Goal: Task Accomplishment & Management: Manage account settings

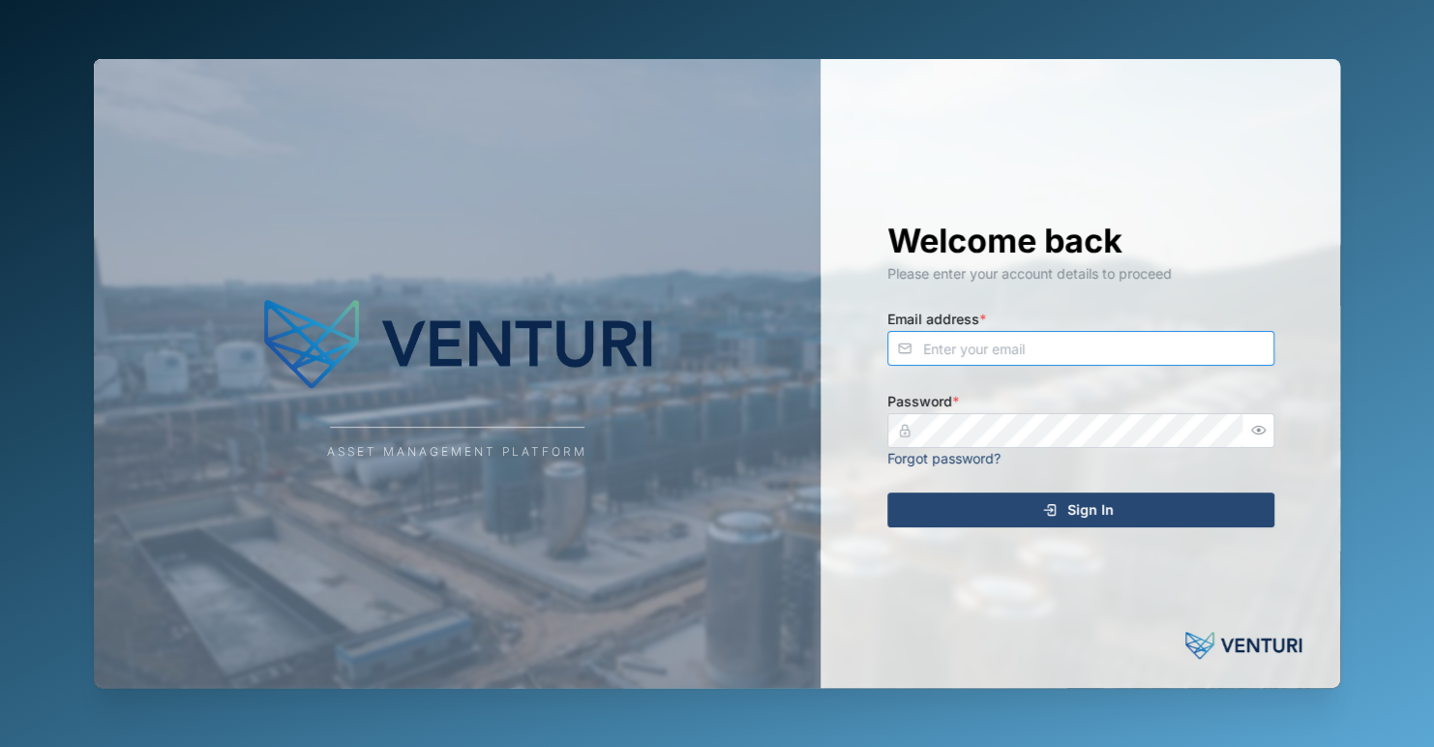
type input "[EMAIL_ADDRESS][DOMAIN_NAME]"
drag, startPoint x: 1067, startPoint y: 517, endPoint x: 771, endPoint y: 519, distance: 296.1
click at [1065, 516] on div "Sign In" at bounding box center [1078, 509] width 356 height 33
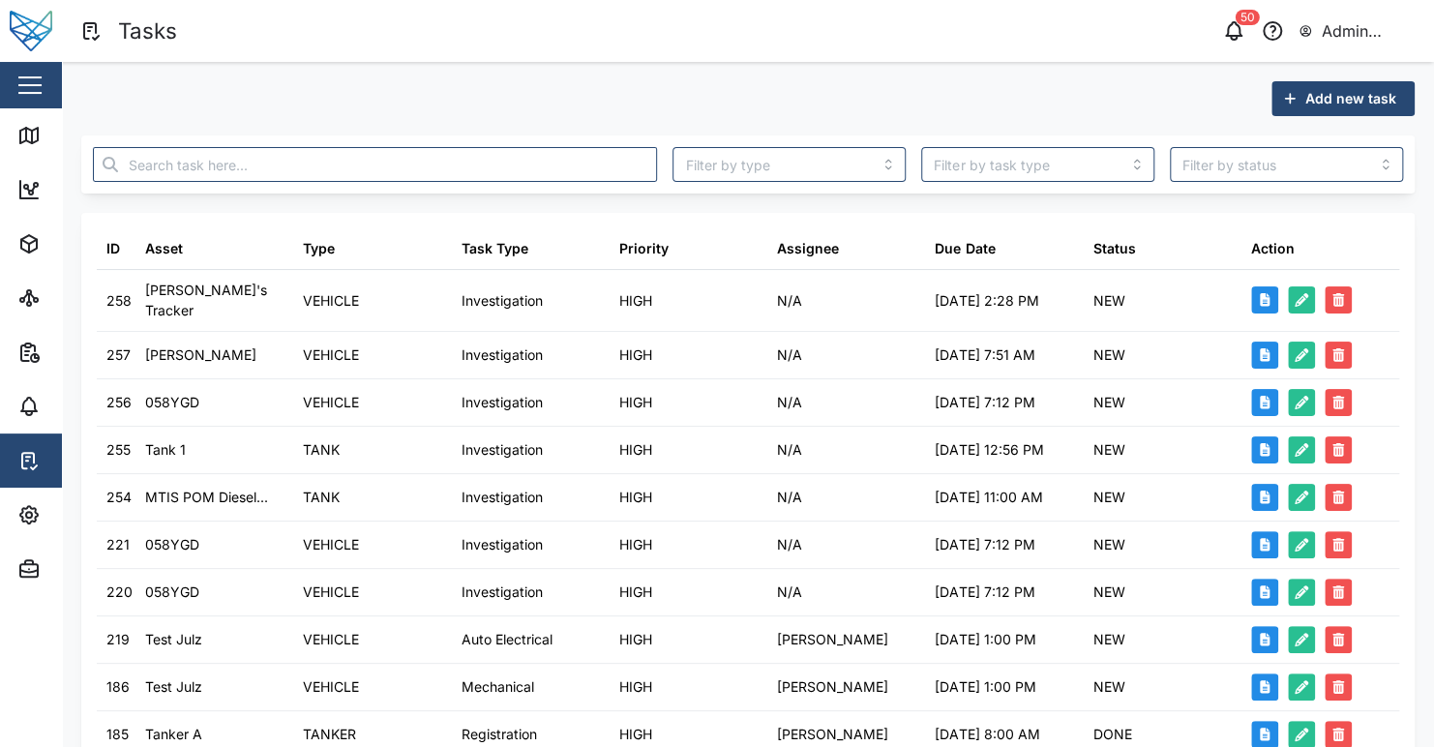
click at [642, 70] on div "Add new task ID Asset Type Task Type Priority Assignee Due Date Status Action 2…" at bounding box center [748, 686] width 1372 height 1248
click at [36, 524] on icon "button" at bounding box center [28, 514] width 23 height 23
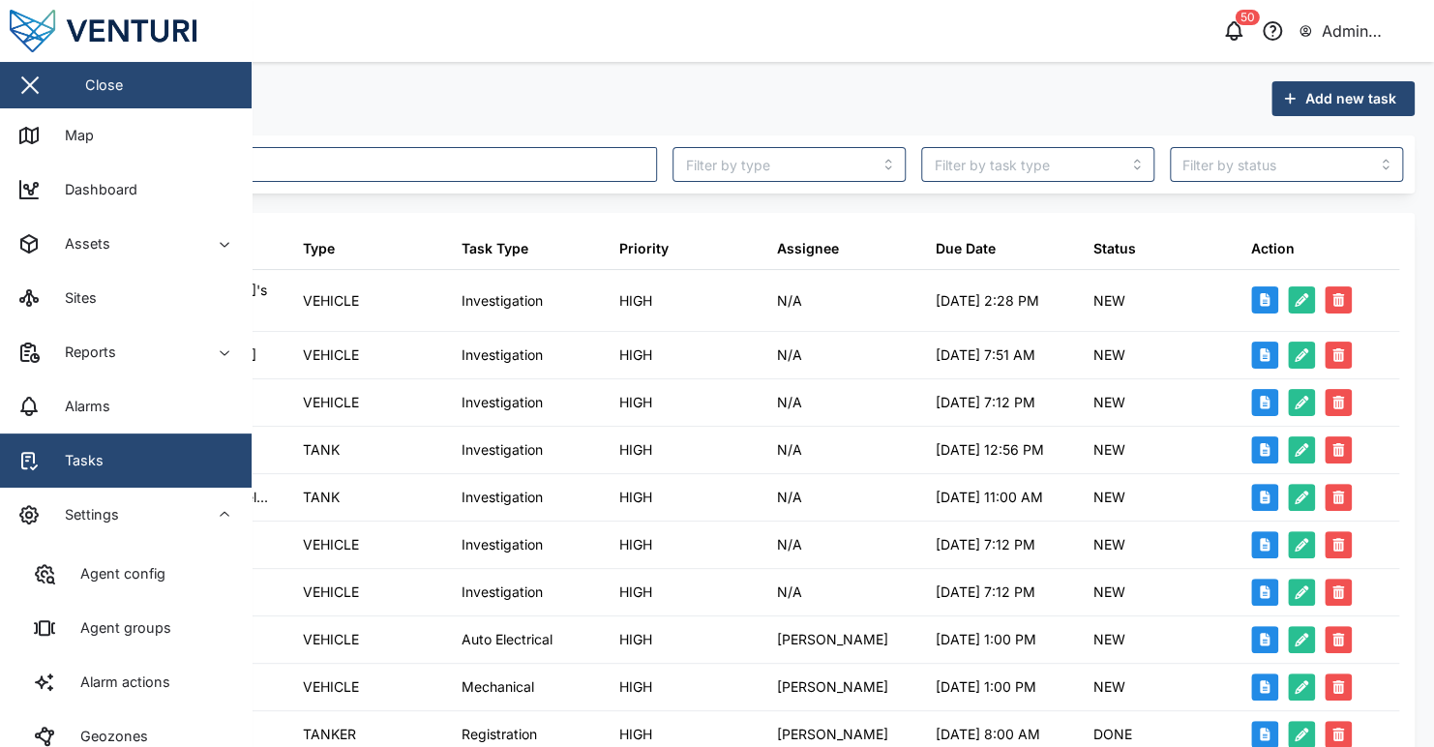
scroll to position [302, 0]
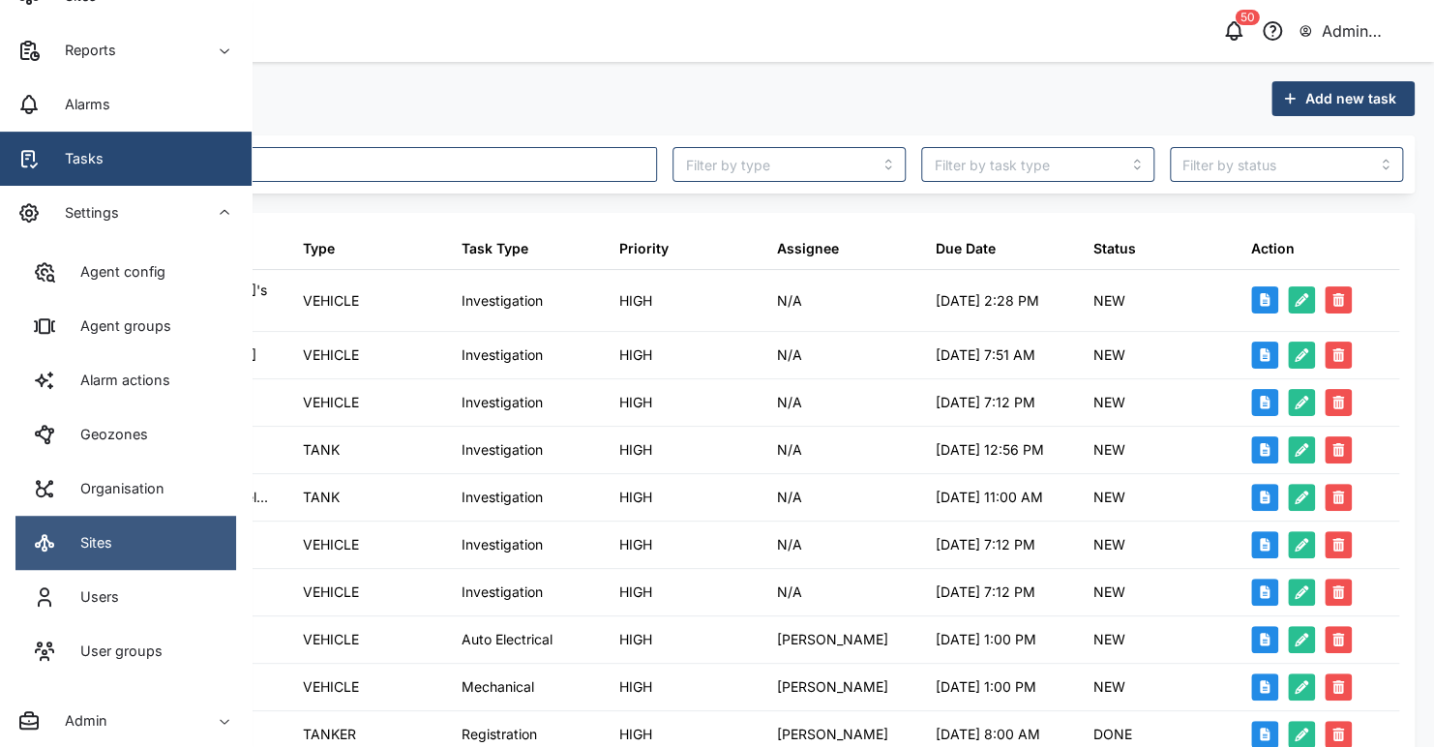
click at [137, 548] on link "Sites" at bounding box center [125, 543] width 221 height 54
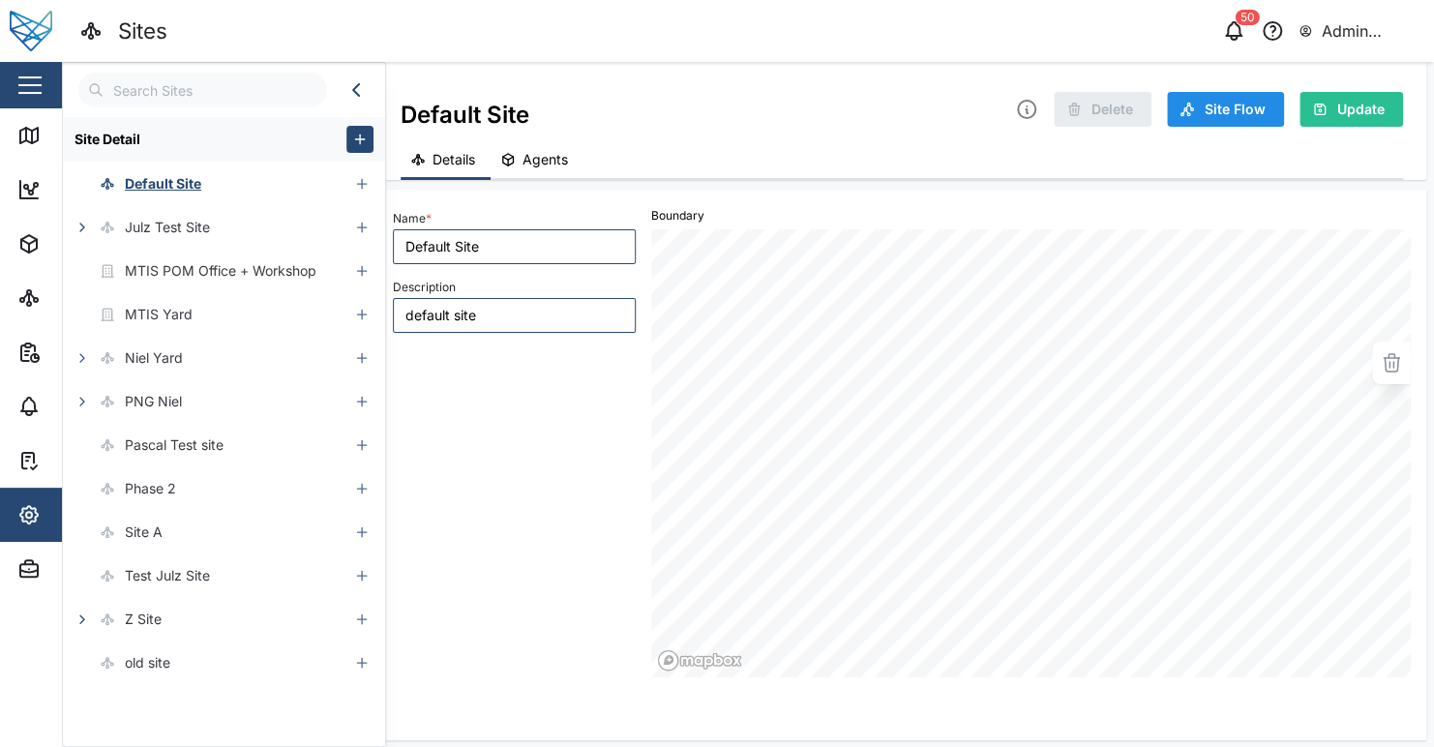
click at [674, 73] on div "Default Site Delete Site Flow Update Details Agents" at bounding box center [901, 121] width 1049 height 118
click at [79, 615] on icon "button" at bounding box center [82, 619] width 15 height 15
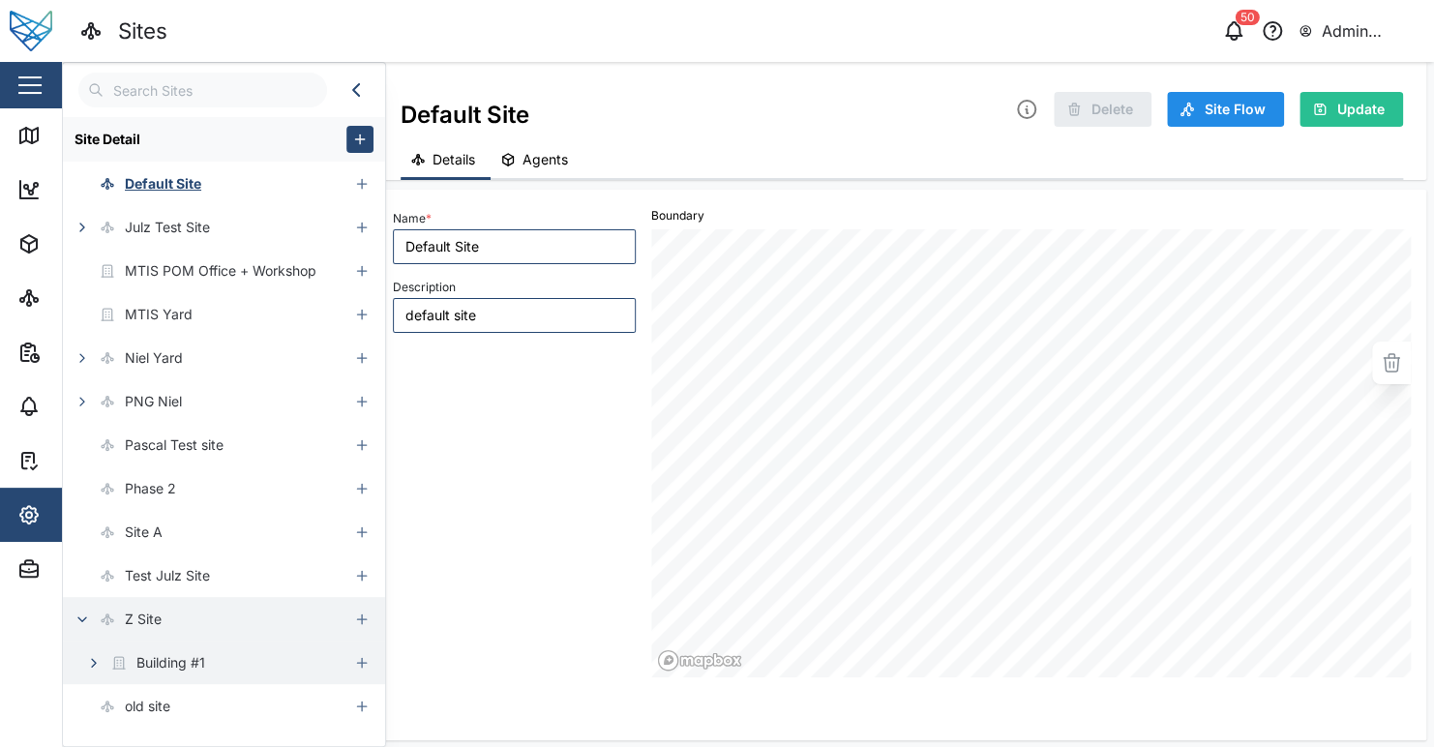
click at [100, 652] on button "button" at bounding box center [93, 662] width 27 height 27
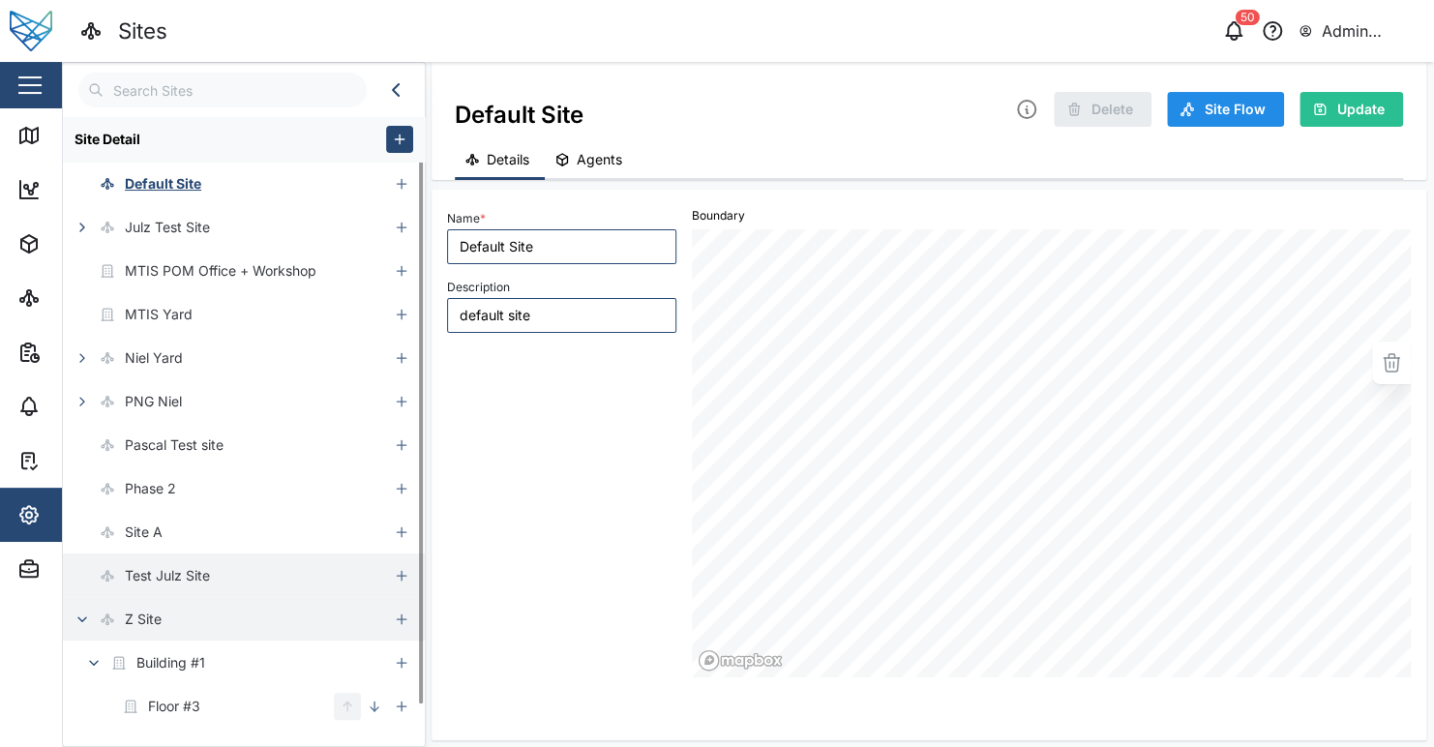
scroll to position [34, 0]
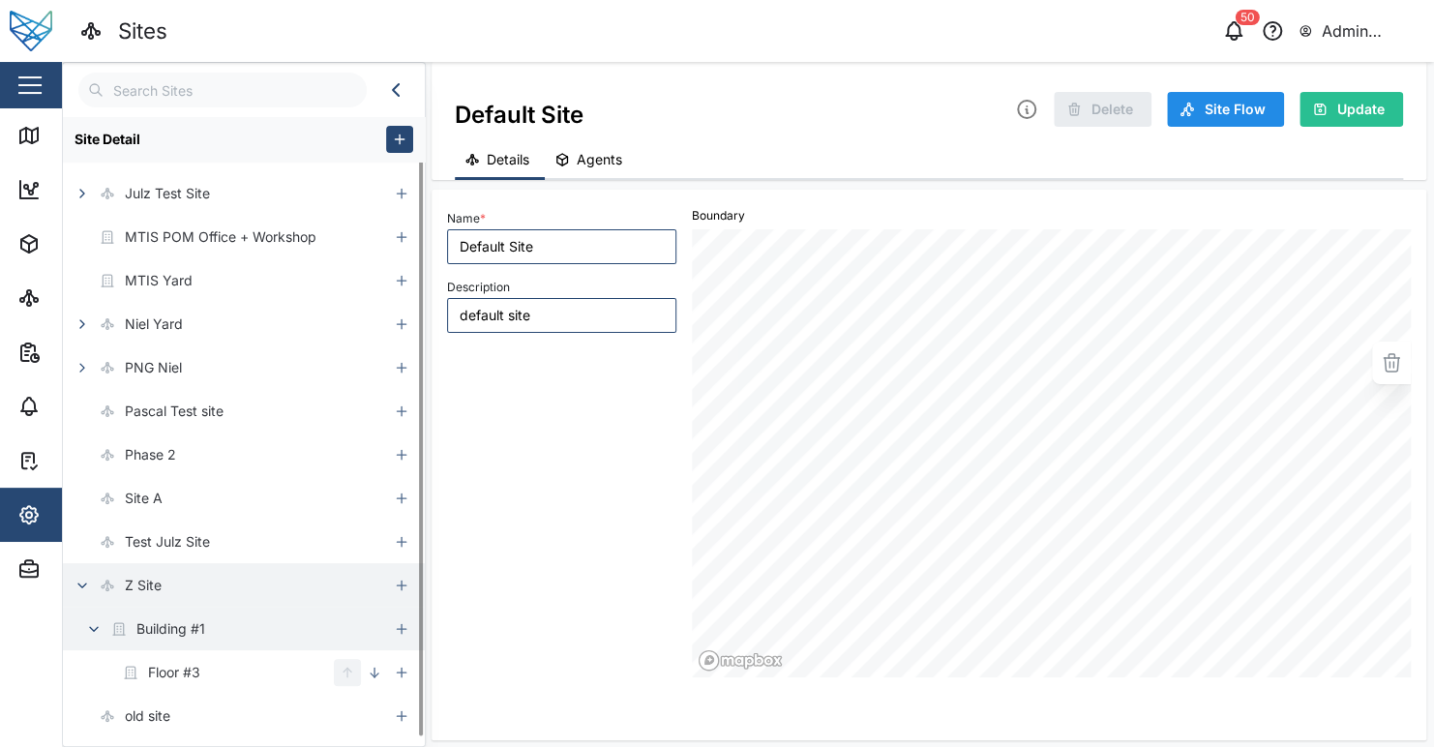
click at [263, 614] on div "Building #1" at bounding box center [225, 629] width 325 height 44
type input "Building #1"
type input "Z Site - Building #1"
type input "BUILDING"
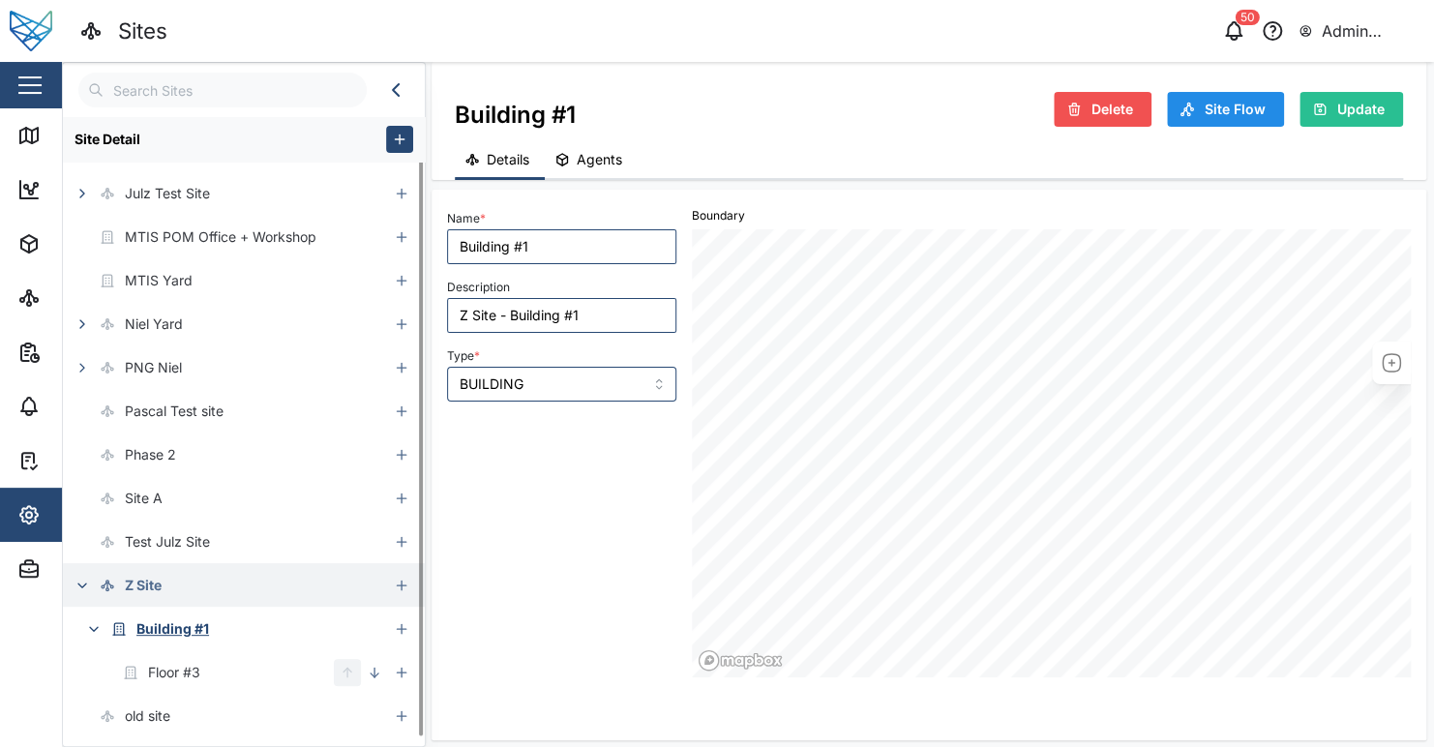
click at [237, 593] on div "Z Site" at bounding box center [225, 585] width 325 height 44
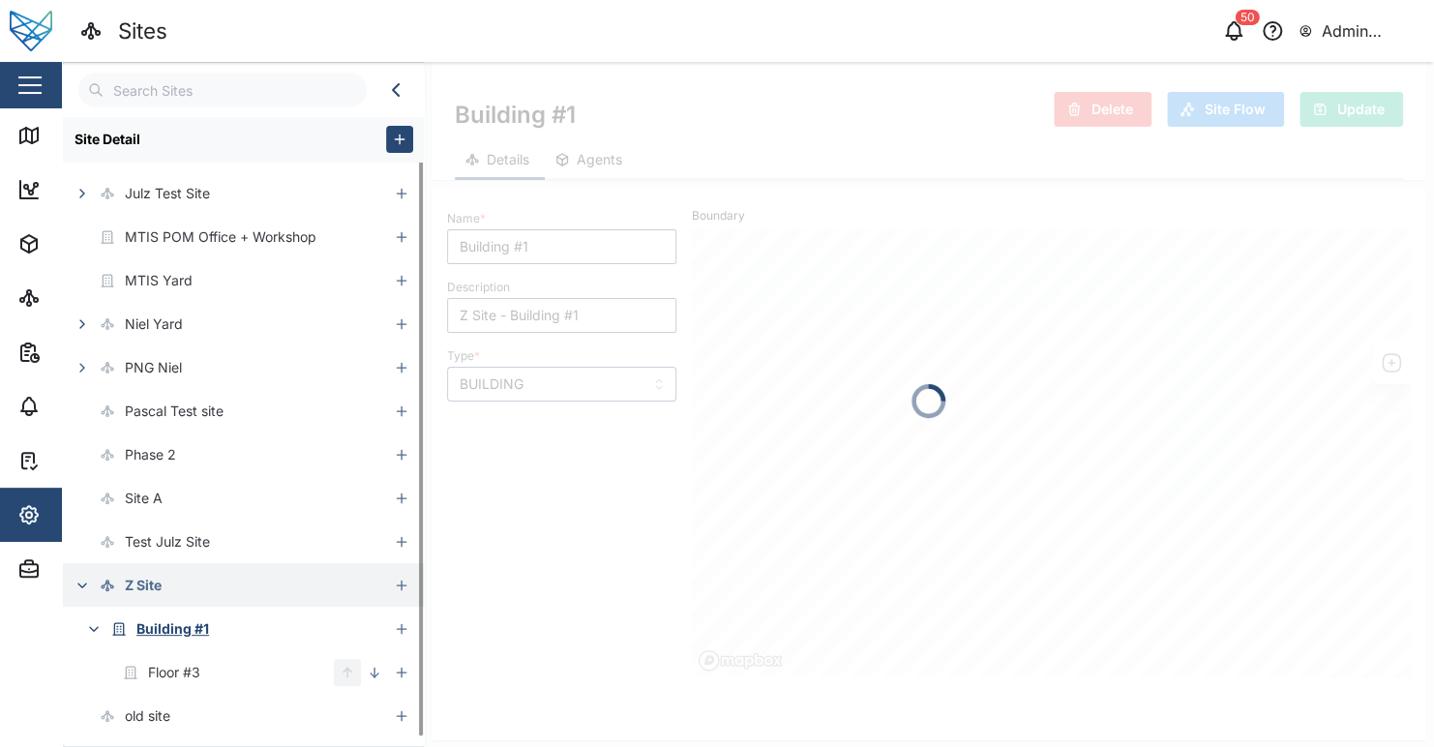
type input "Z Site"
type input "Z Site for testing"
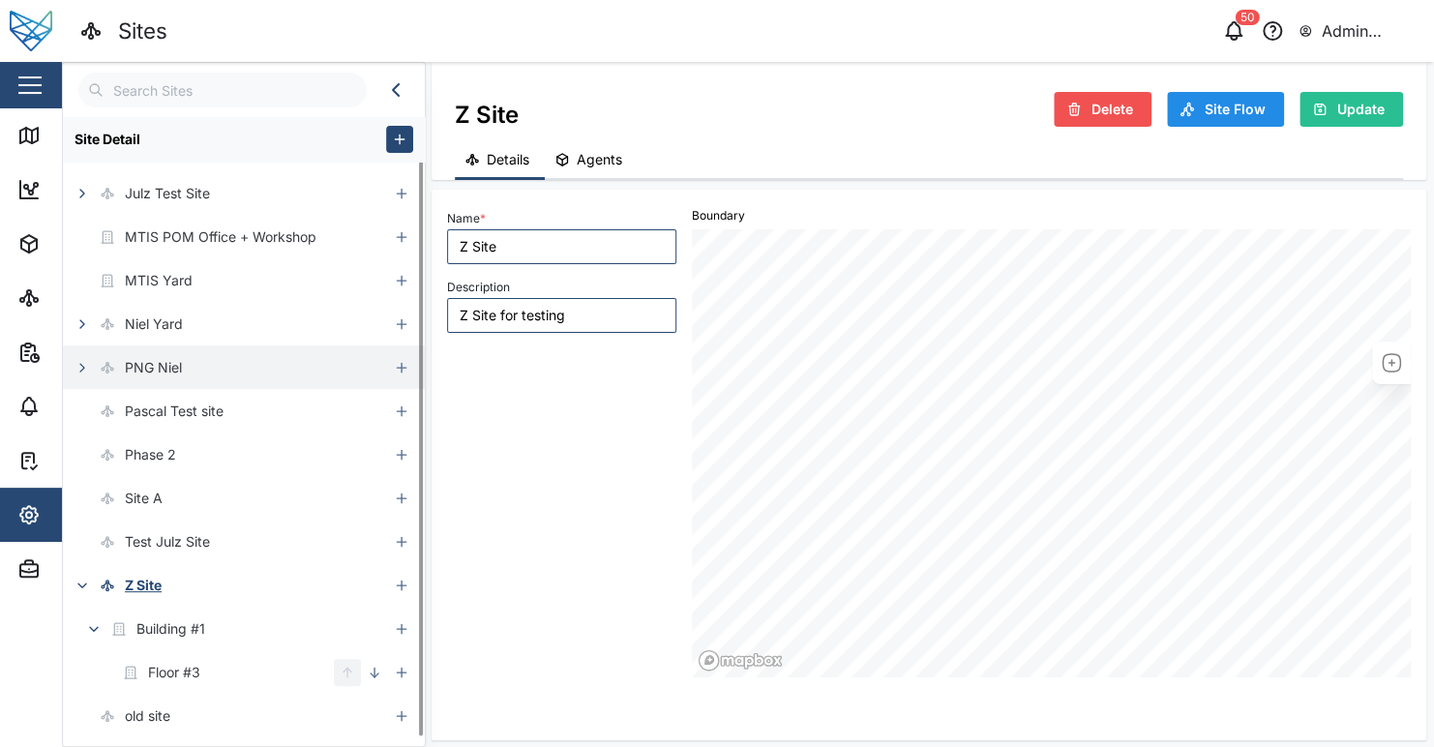
click at [82, 371] on icon "button" at bounding box center [82, 367] width 15 height 15
drag, startPoint x: 83, startPoint y: 371, endPoint x: 86, endPoint y: 381, distance: 11.0
click at [83, 372] on icon "button" at bounding box center [82, 367] width 15 height 15
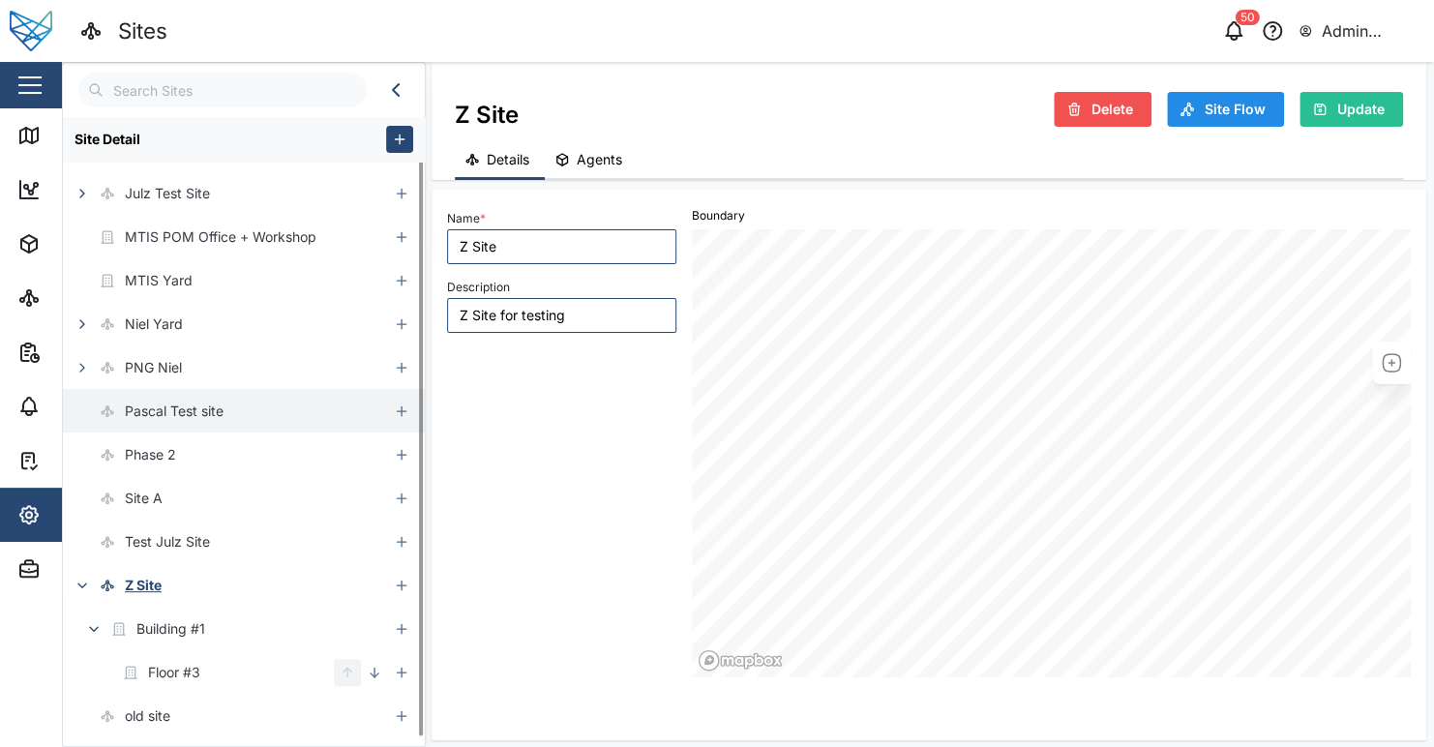
click at [88, 398] on div "Pascal Test site" at bounding box center [143, 411] width 161 height 44
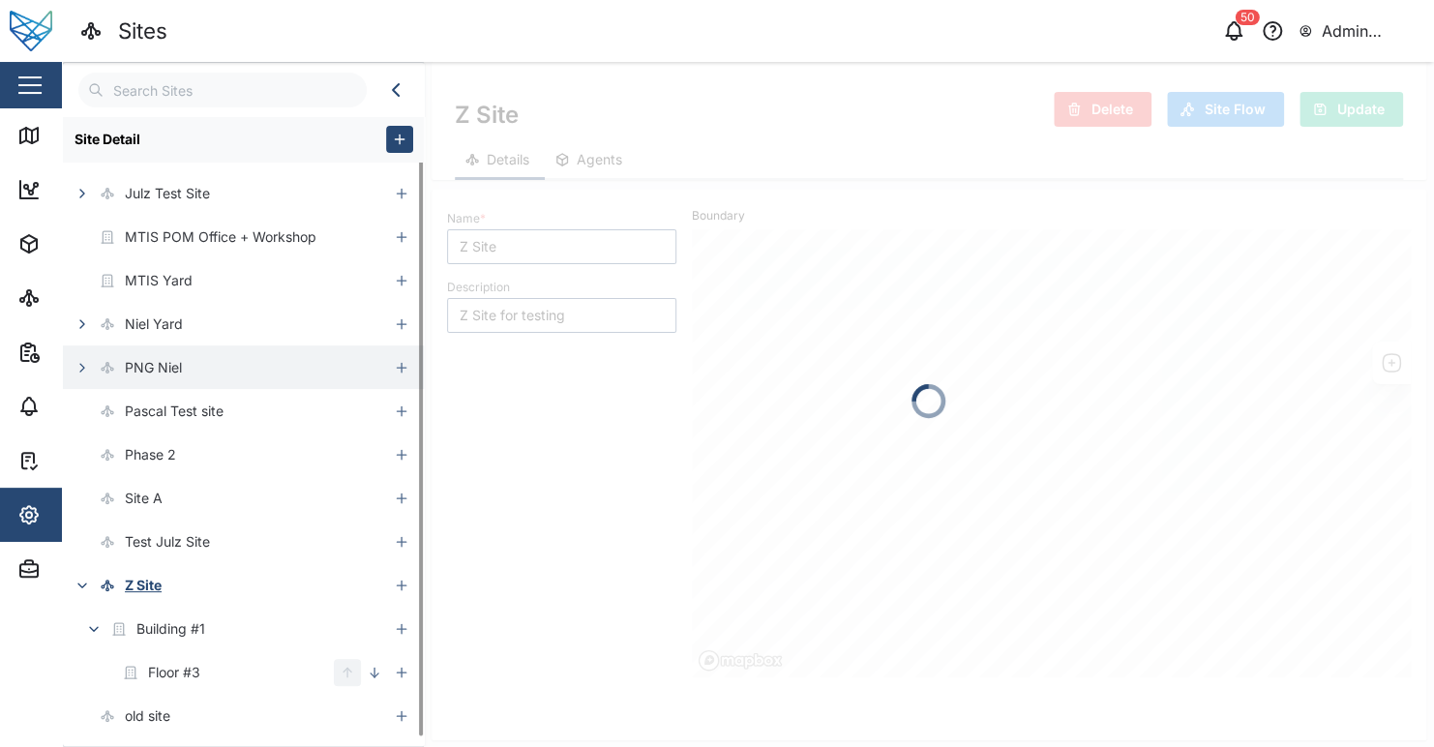
type input "Pascal Test site"
type input "test update"
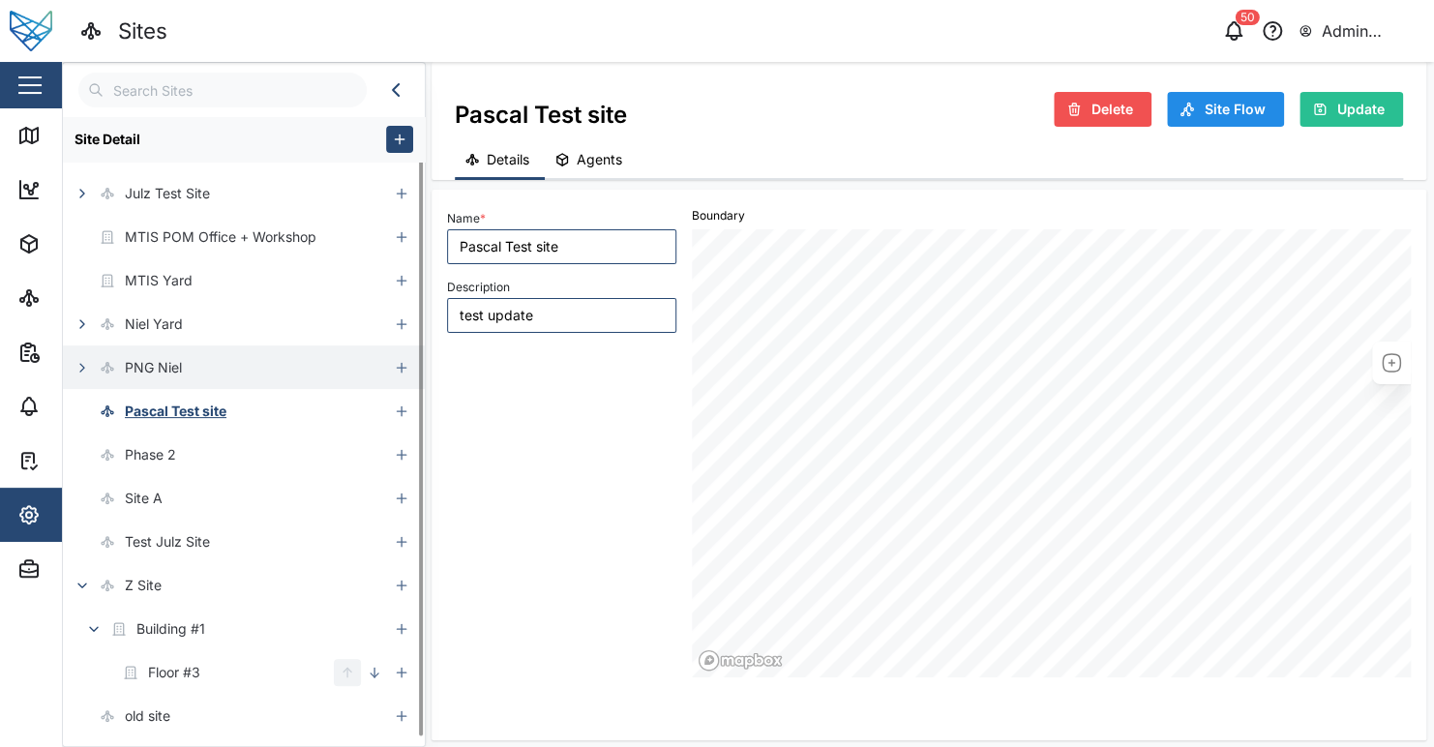
click at [83, 368] on icon "button" at bounding box center [82, 367] width 15 height 15
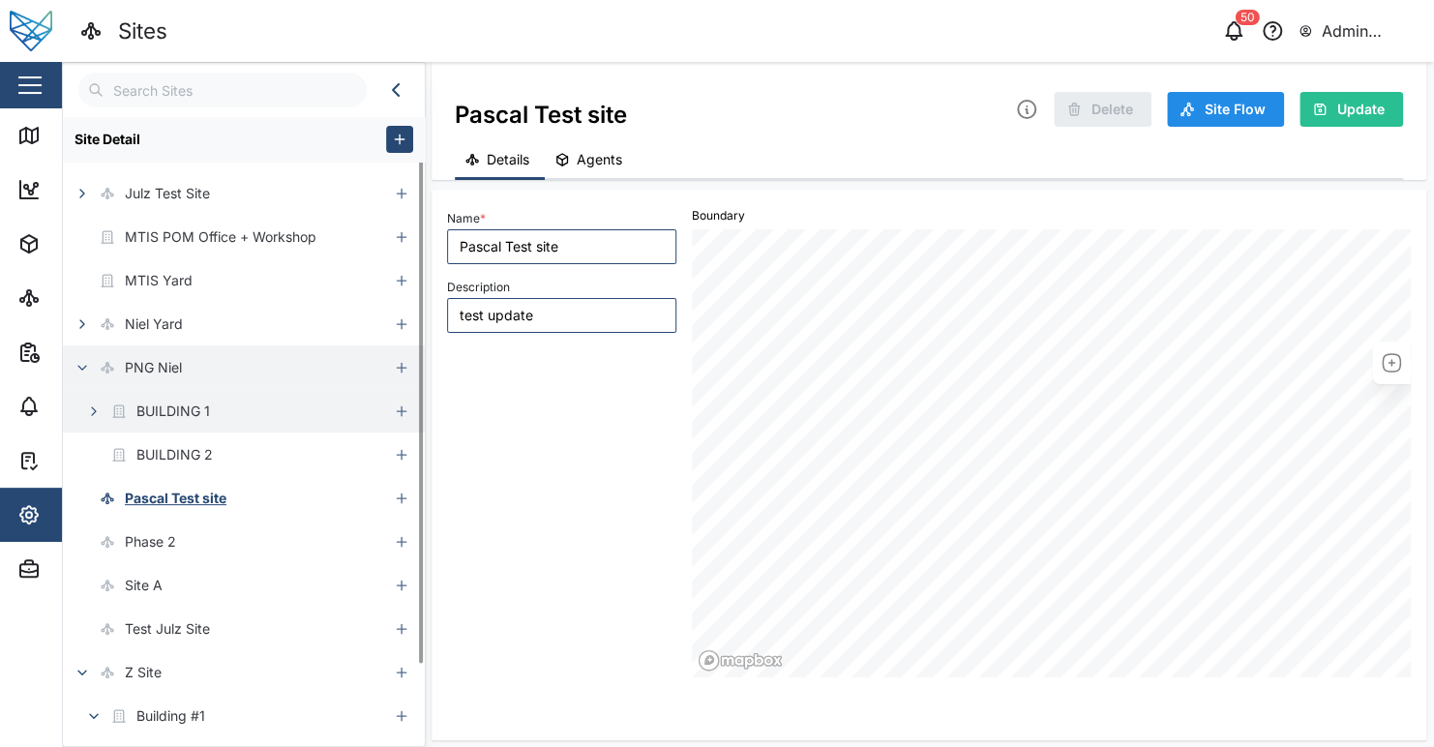
click at [98, 412] on icon "button" at bounding box center [93, 410] width 15 height 15
click at [96, 412] on icon "button" at bounding box center [93, 410] width 15 height 15
drag, startPoint x: 82, startPoint y: 372, endPoint x: 80, endPoint y: 352, distance: 19.4
click at [81, 372] on icon "button" at bounding box center [82, 367] width 15 height 15
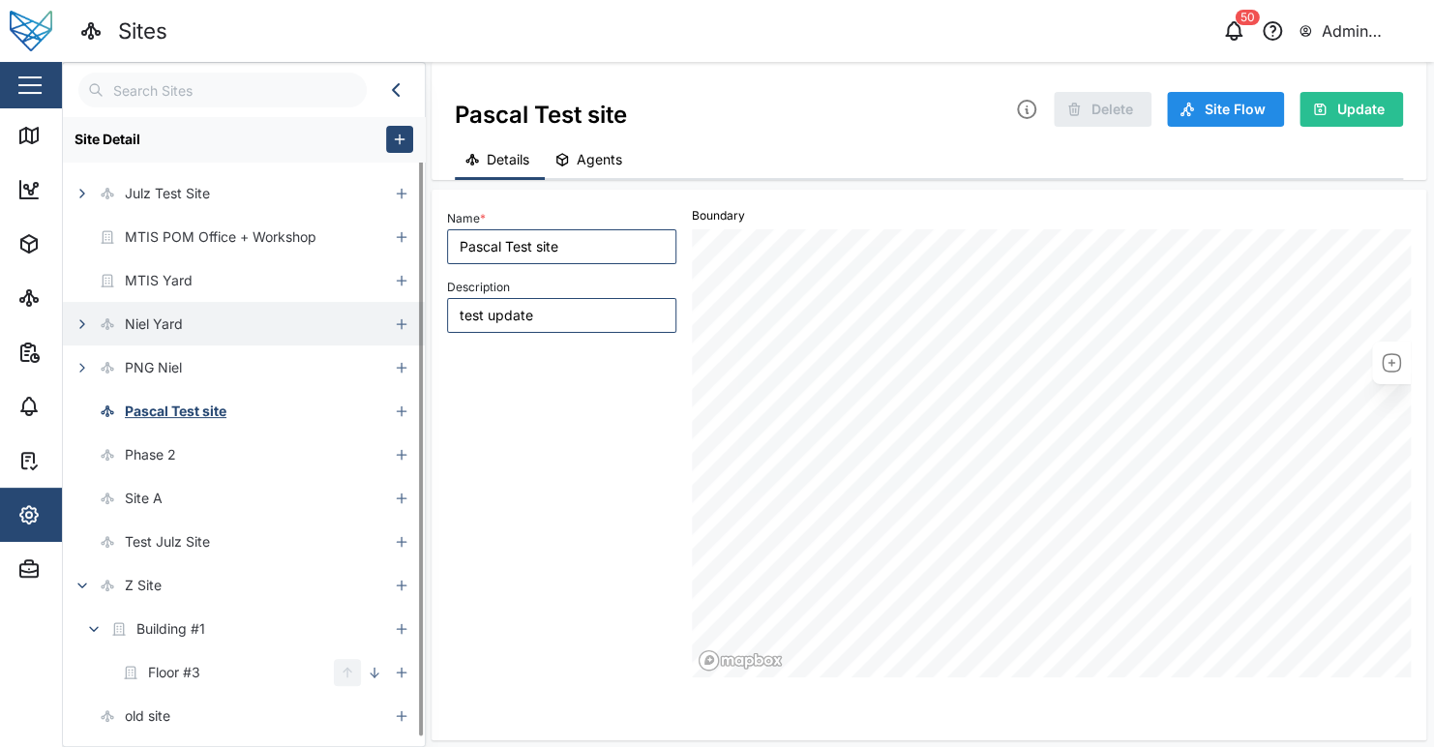
click at [78, 331] on button "button" at bounding box center [82, 324] width 27 height 27
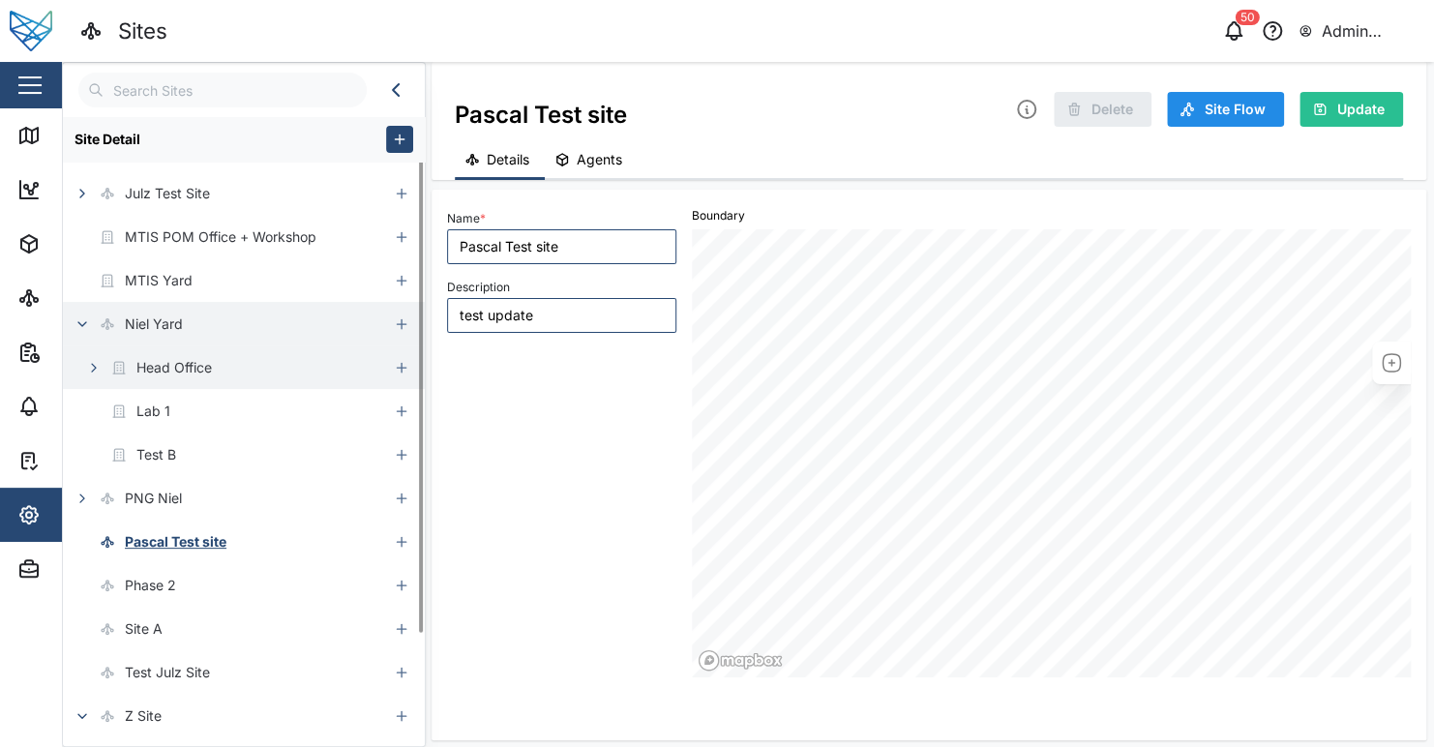
click at [88, 370] on icon "button" at bounding box center [93, 367] width 15 height 15
drag, startPoint x: 90, startPoint y: 367, endPoint x: 82, endPoint y: 342, distance: 26.3
click at [89, 367] on icon "button" at bounding box center [93, 367] width 15 height 15
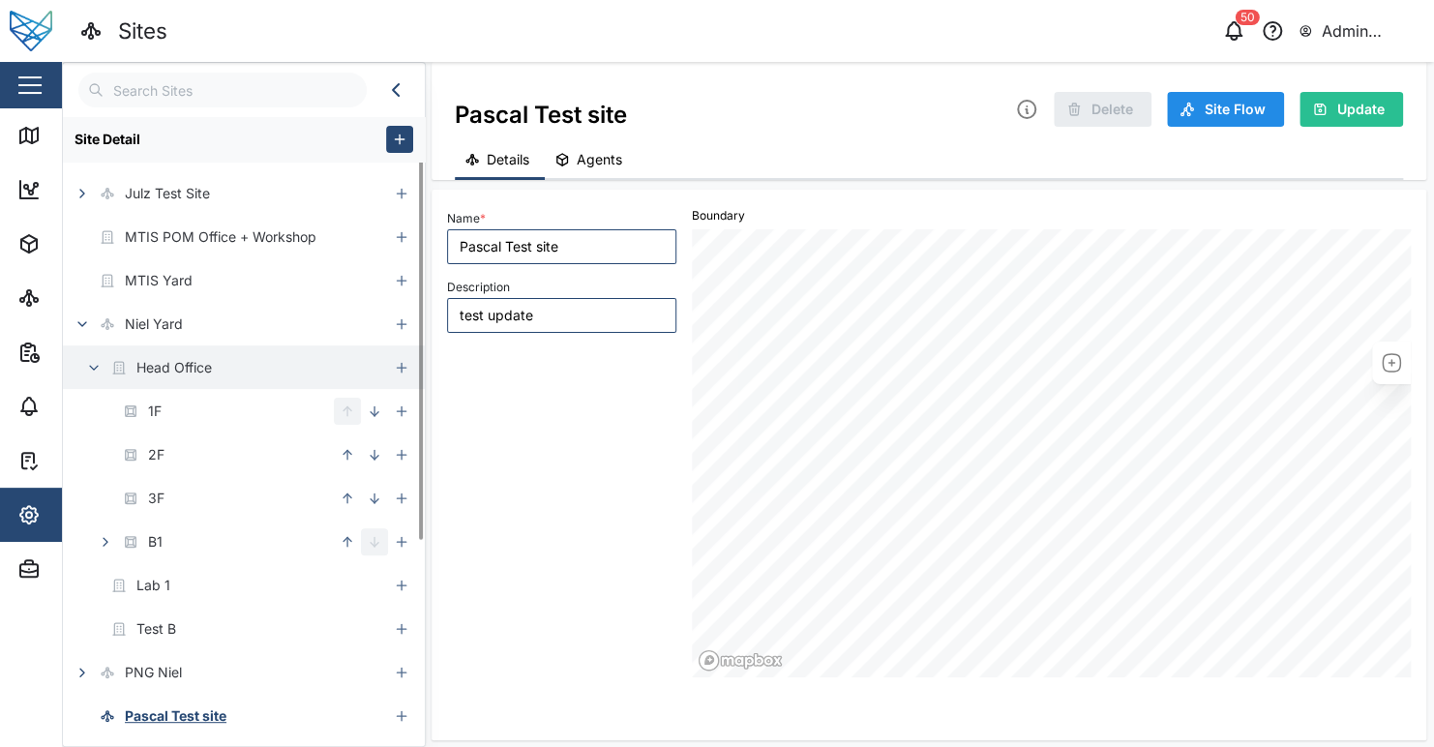
click at [75, 319] on icon "button" at bounding box center [82, 323] width 15 height 15
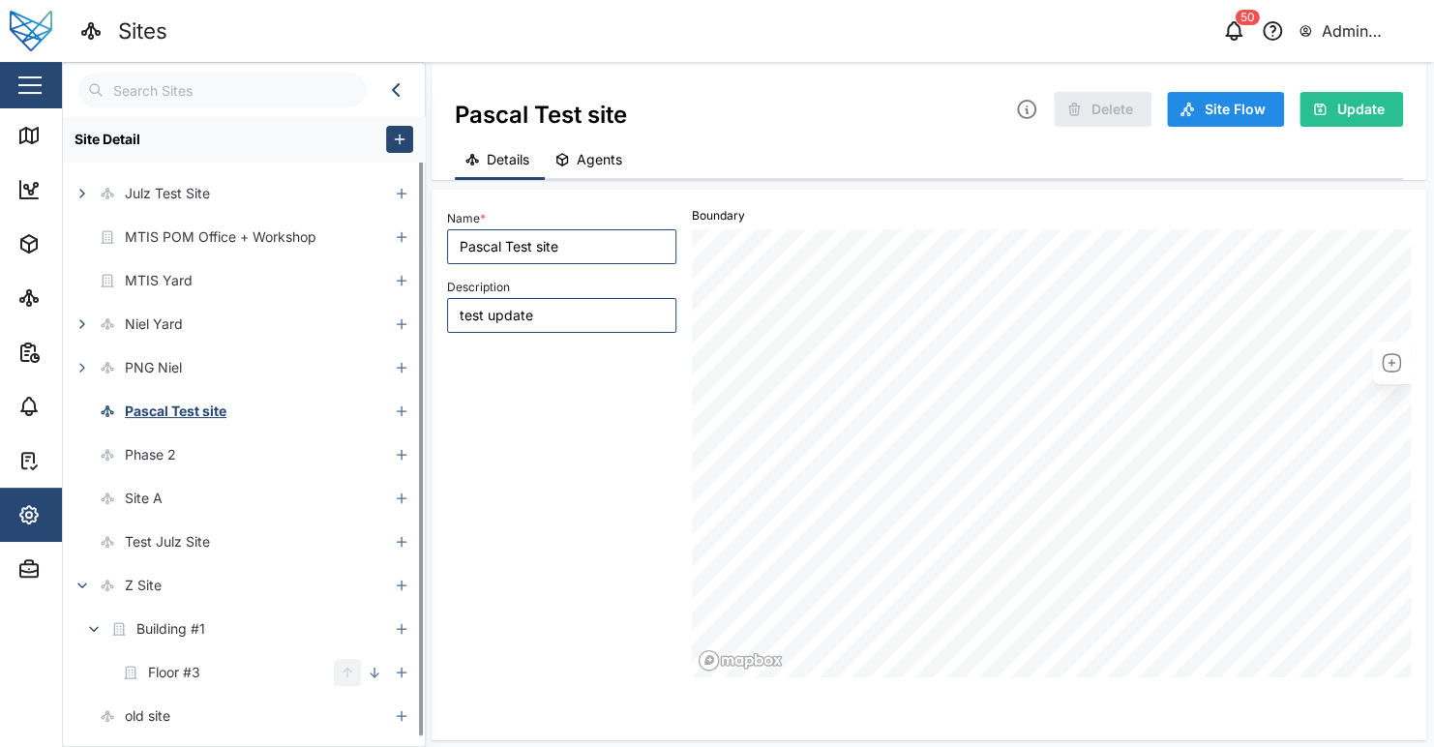
click at [75, 321] on icon "button" at bounding box center [82, 323] width 15 height 15
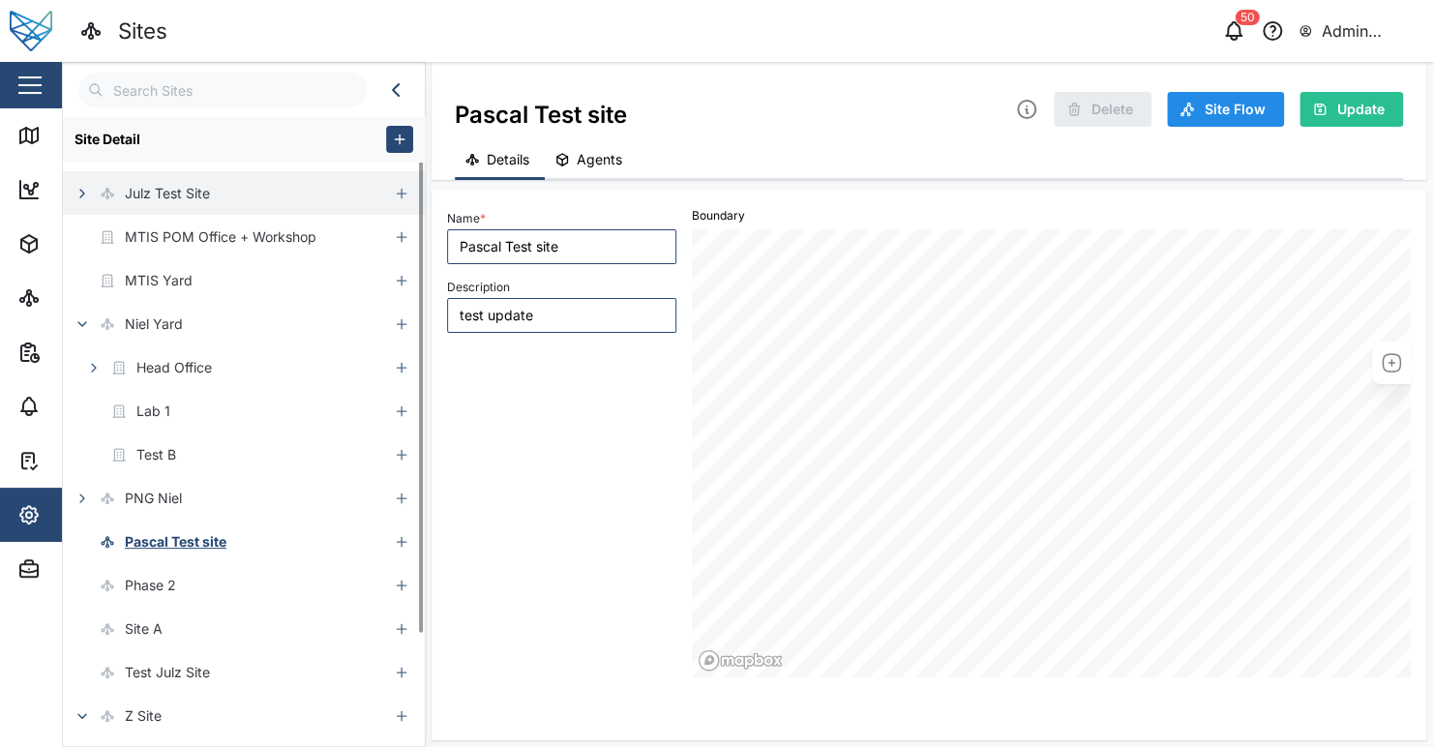
click at [83, 192] on icon "button" at bounding box center [82, 193] width 15 height 15
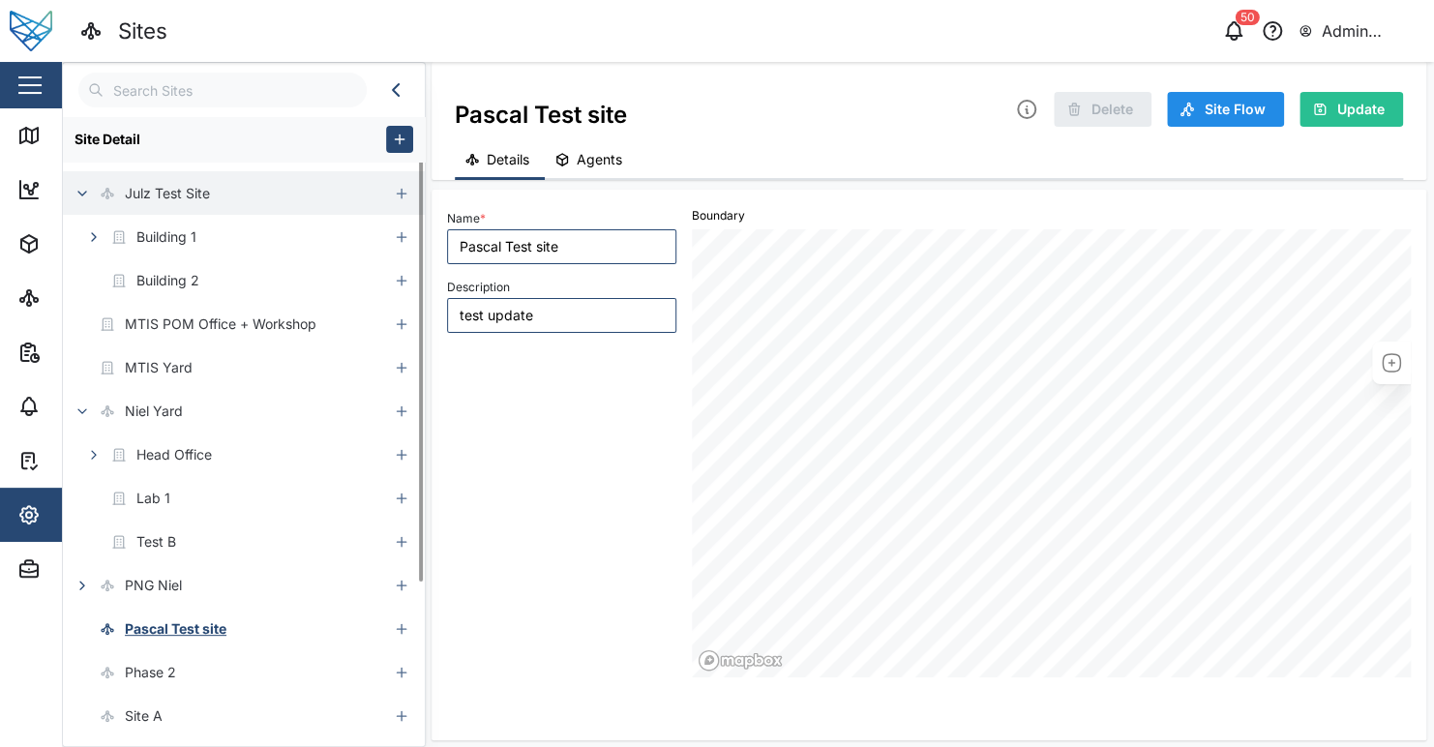
click at [83, 192] on icon "button" at bounding box center [82, 193] width 15 height 15
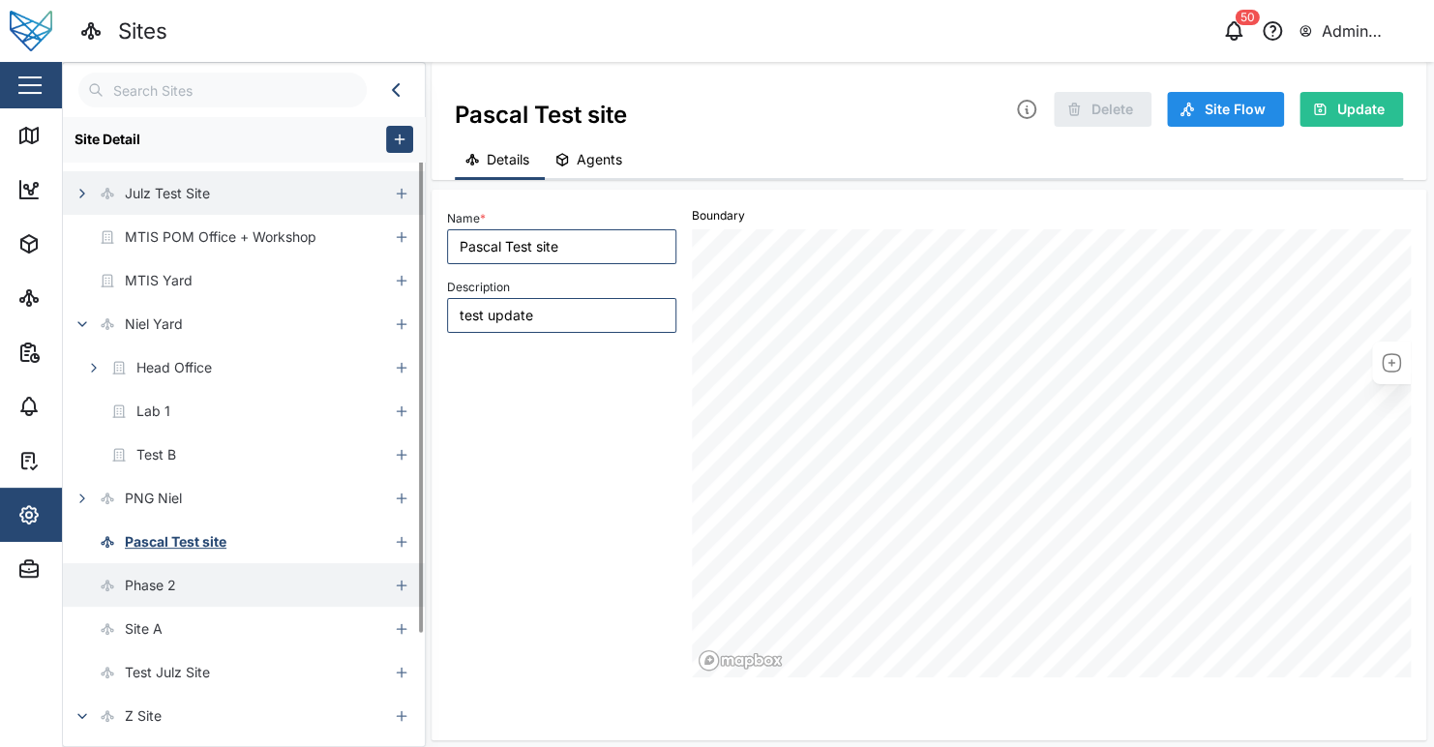
scroll to position [164, 0]
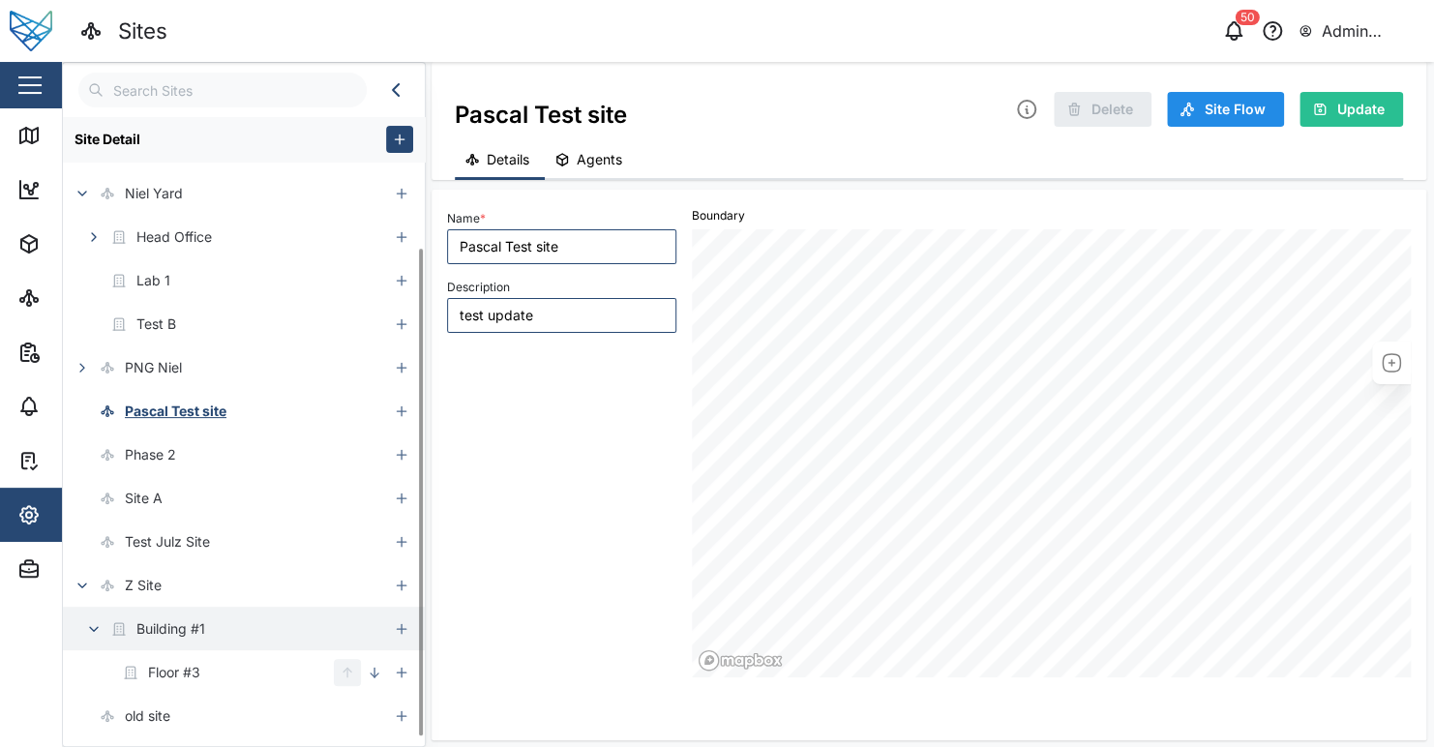
click at [199, 626] on div "Building #1" at bounding box center [170, 628] width 69 height 21
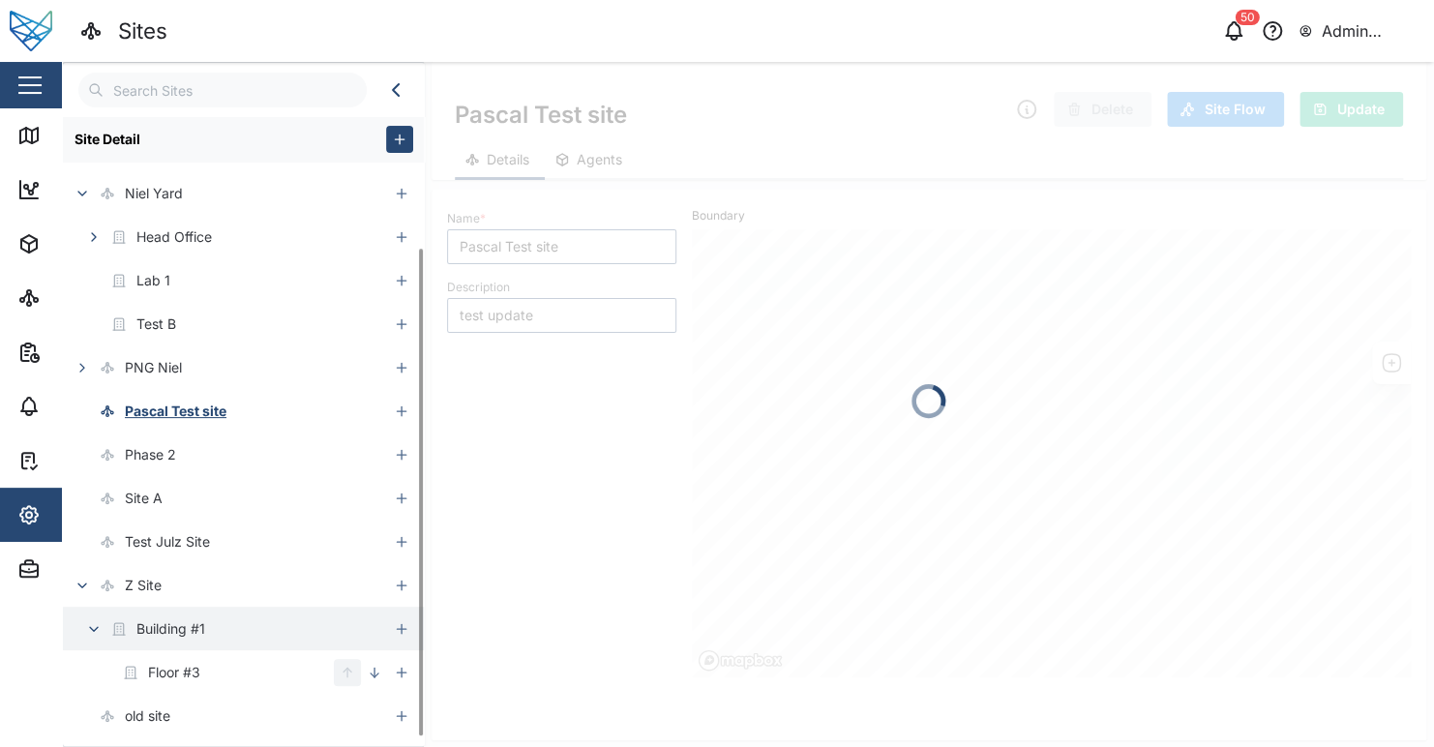
type input "Building #1"
type input "Z Site - Building #1"
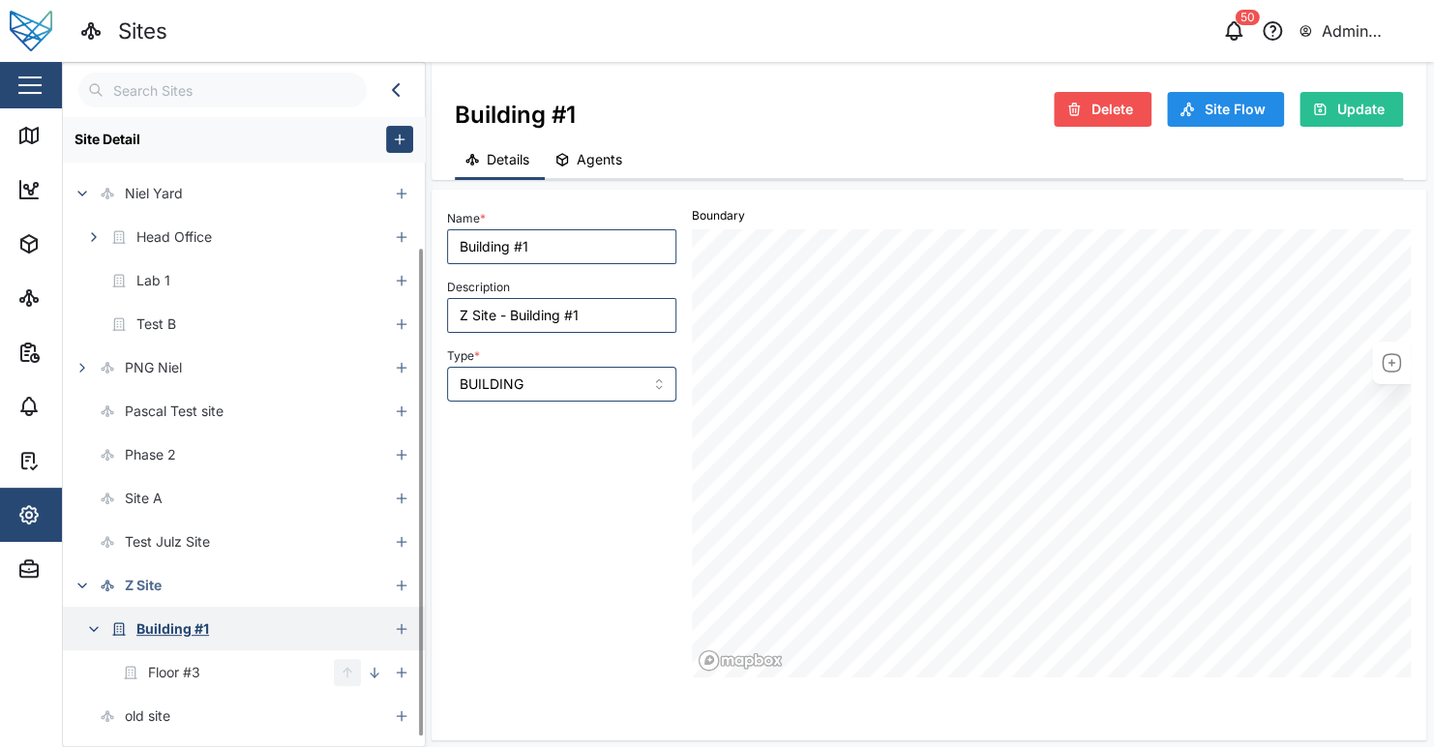
click at [223, 621] on div "Building #1" at bounding box center [225, 629] width 325 height 44
click at [104, 623] on button "button" at bounding box center [93, 628] width 27 height 27
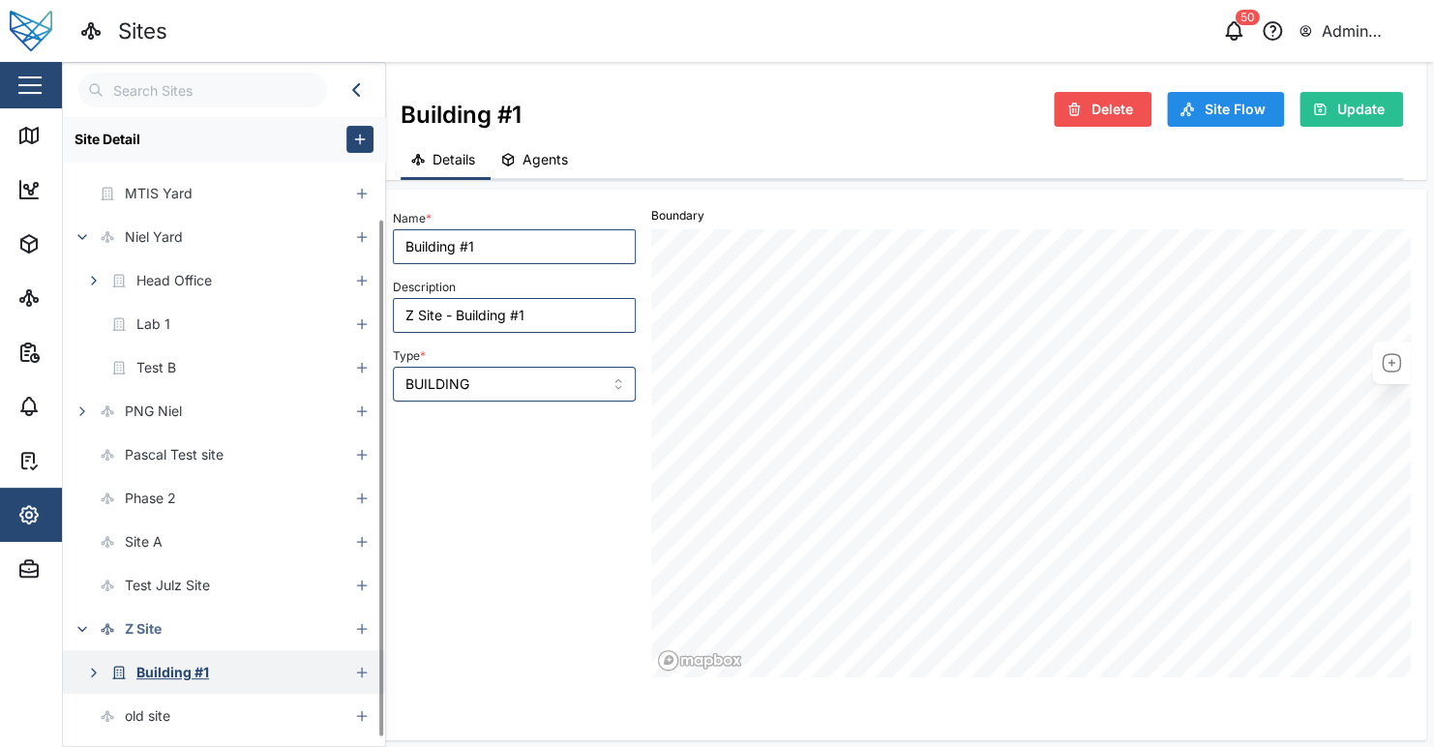
click at [100, 679] on button "button" at bounding box center [93, 672] width 27 height 27
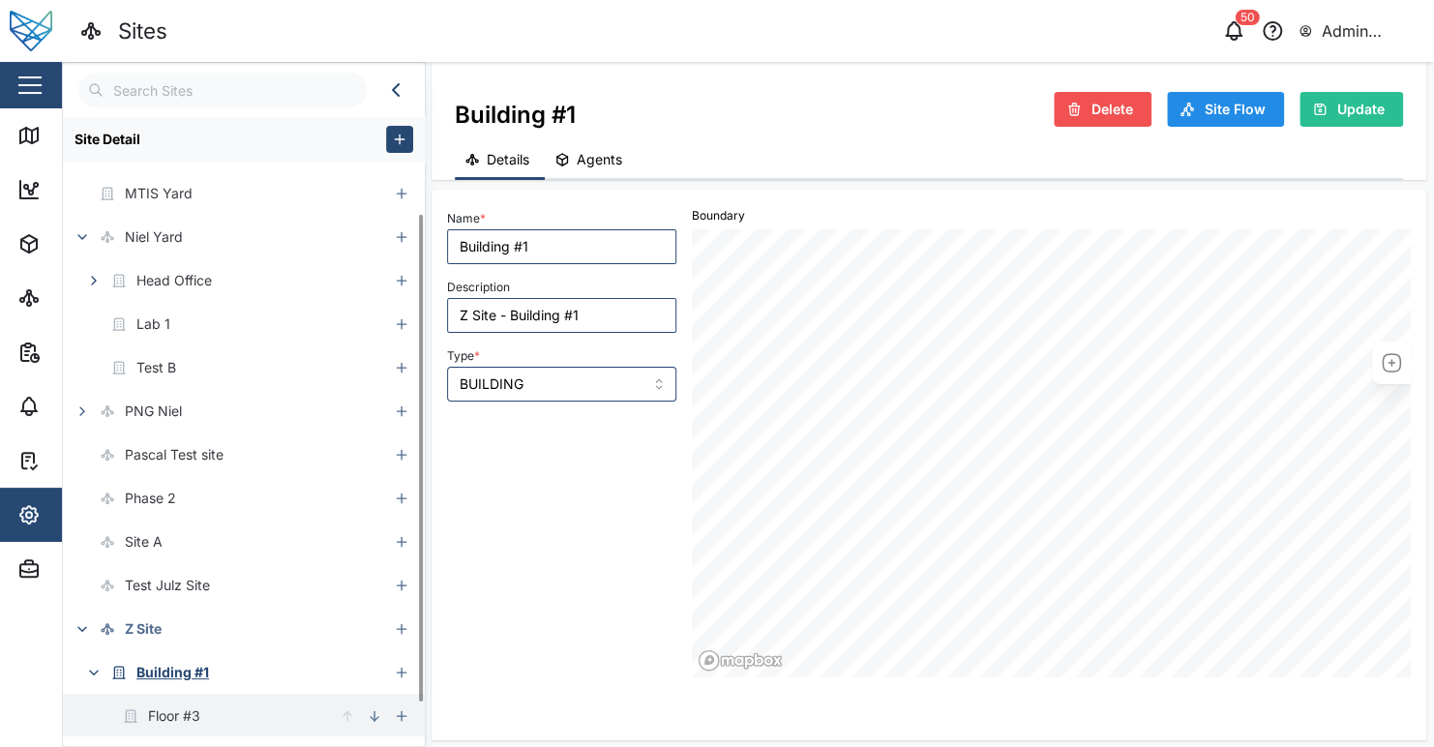
scroll to position [164, 0]
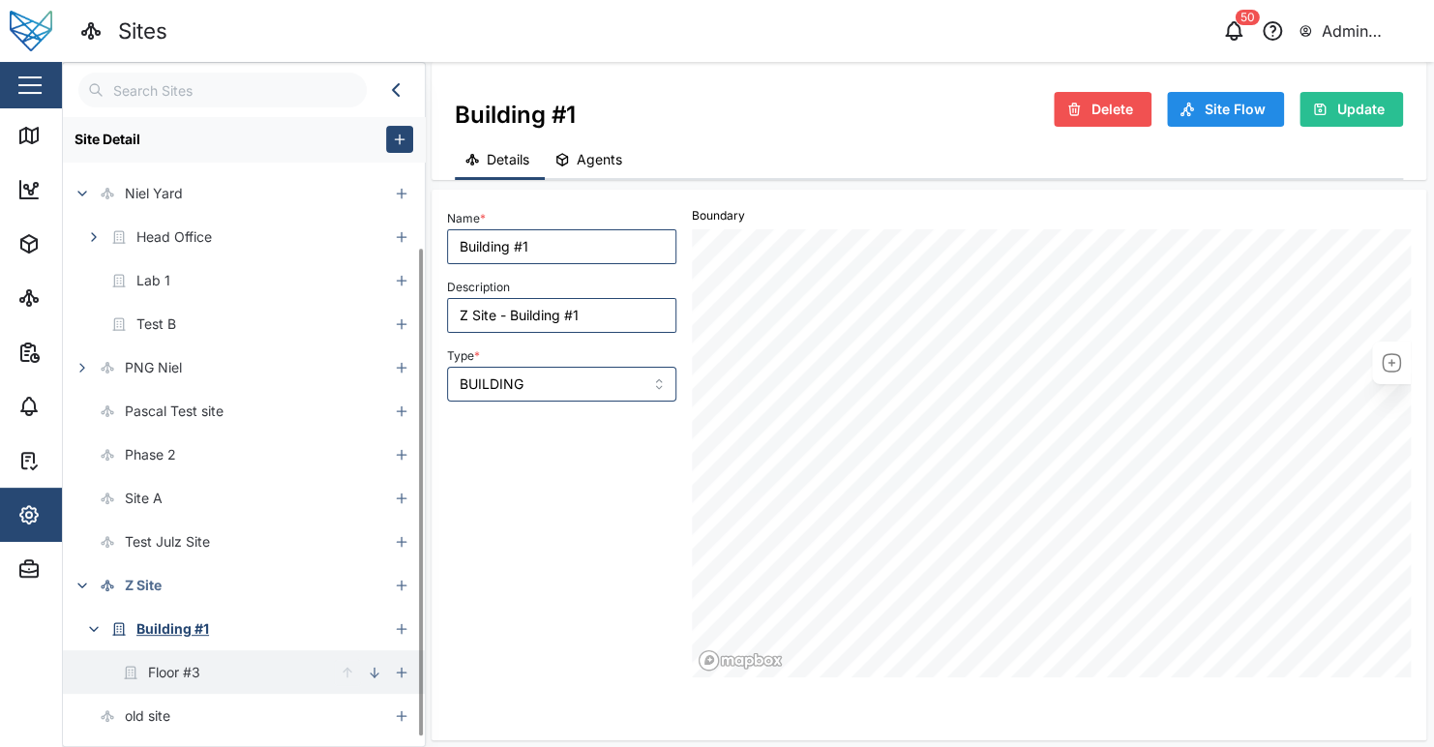
click at [179, 662] on div "Floor #3" at bounding box center [174, 672] width 52 height 21
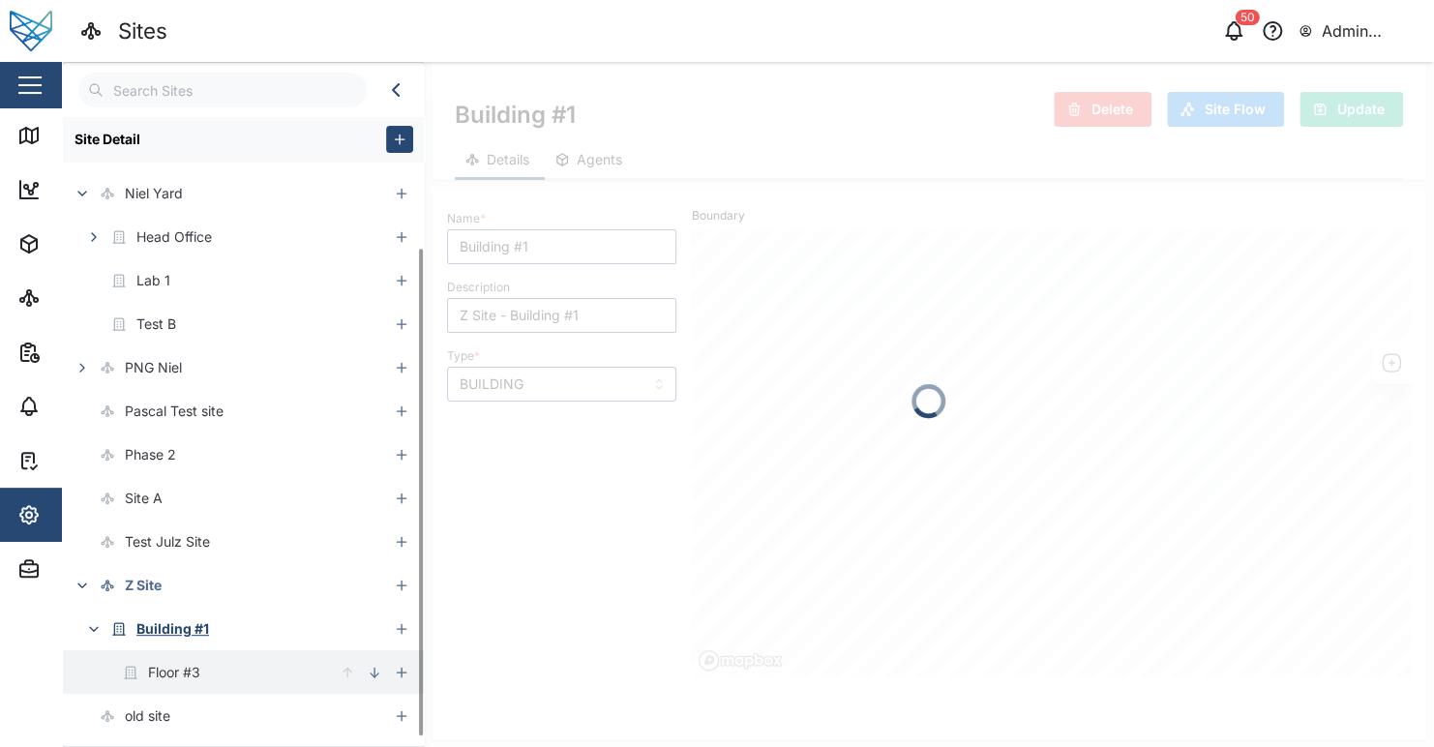
type input "Floor #3"
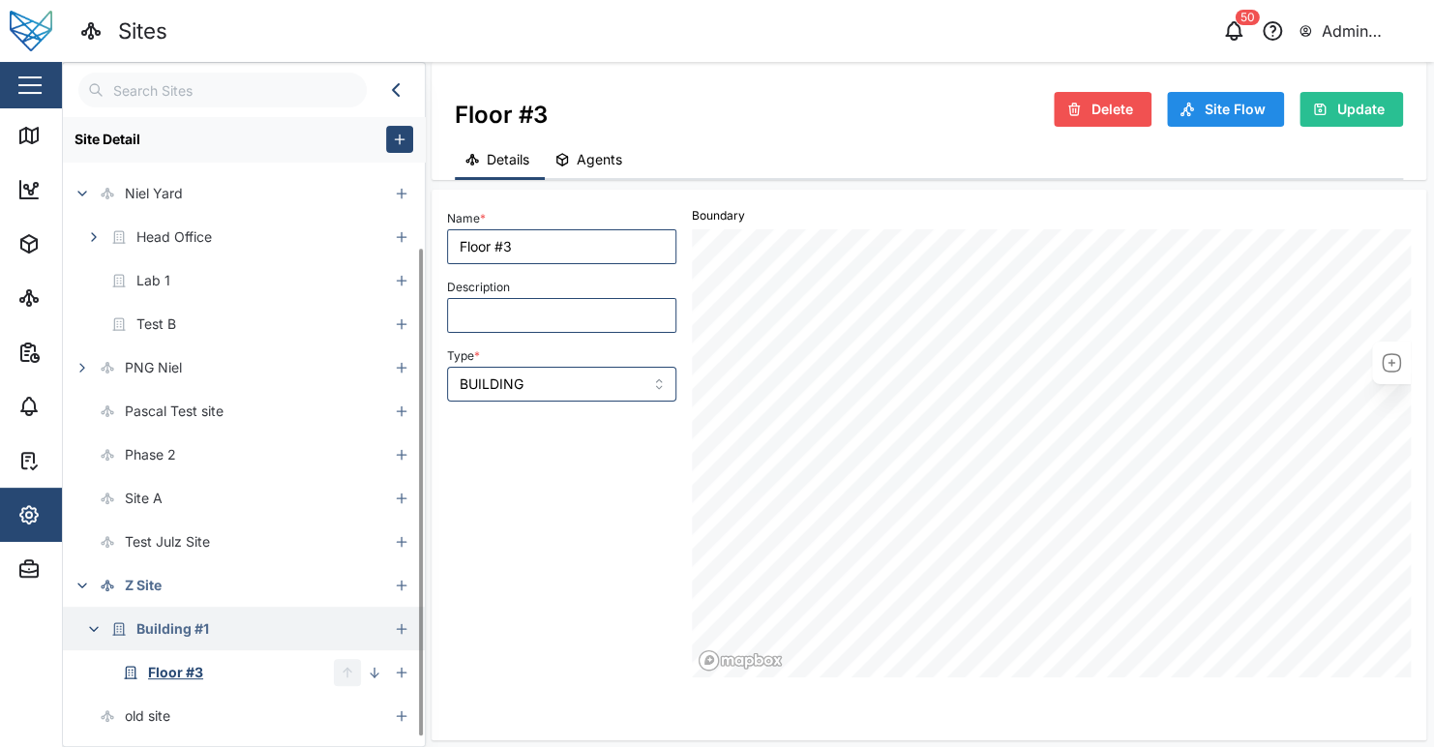
click at [196, 635] on div "Building #1" at bounding box center [172, 628] width 73 height 21
type input "Building #1"
type input "Z Site - Building #1"
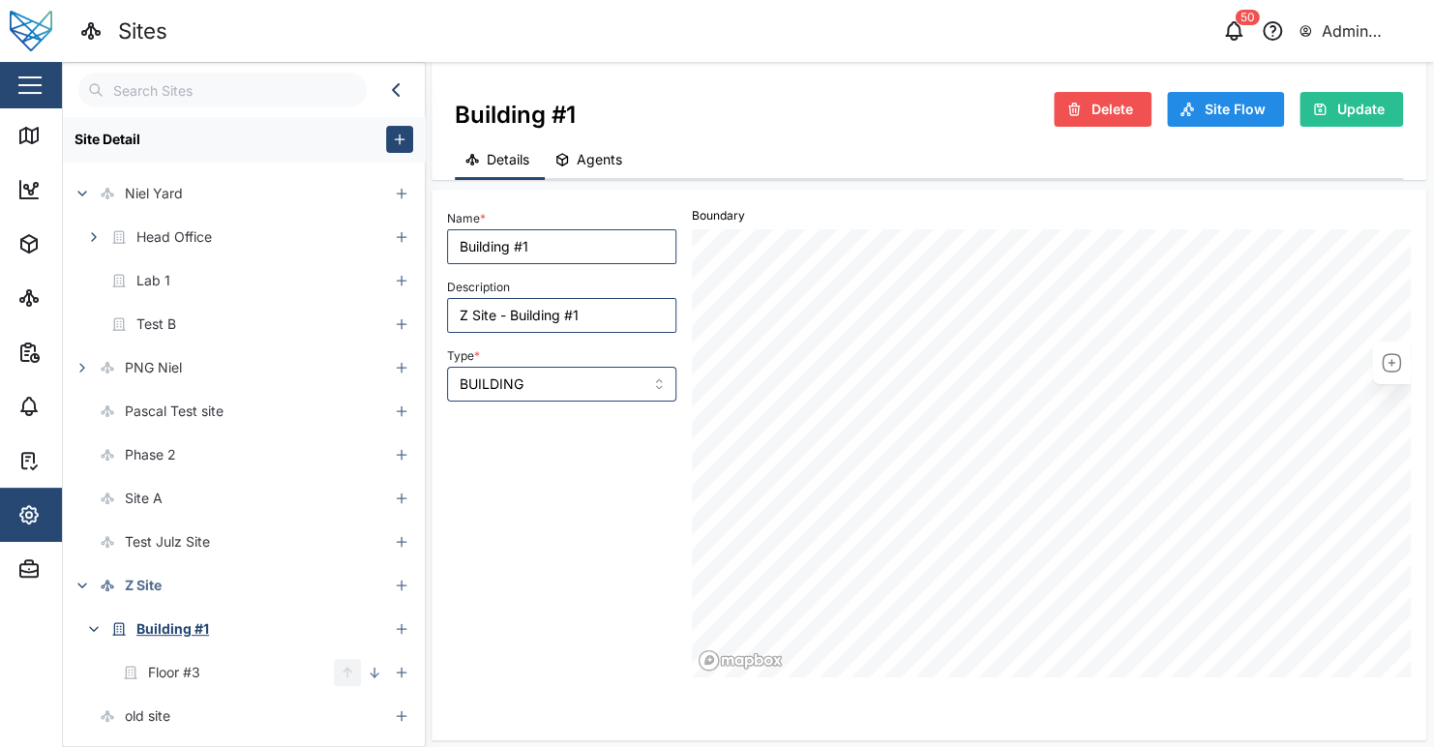
click at [574, 511] on div "Name * Building #1 Description Z Site - Building #1 Type * BUILDING" at bounding box center [561, 441] width 245 height 488
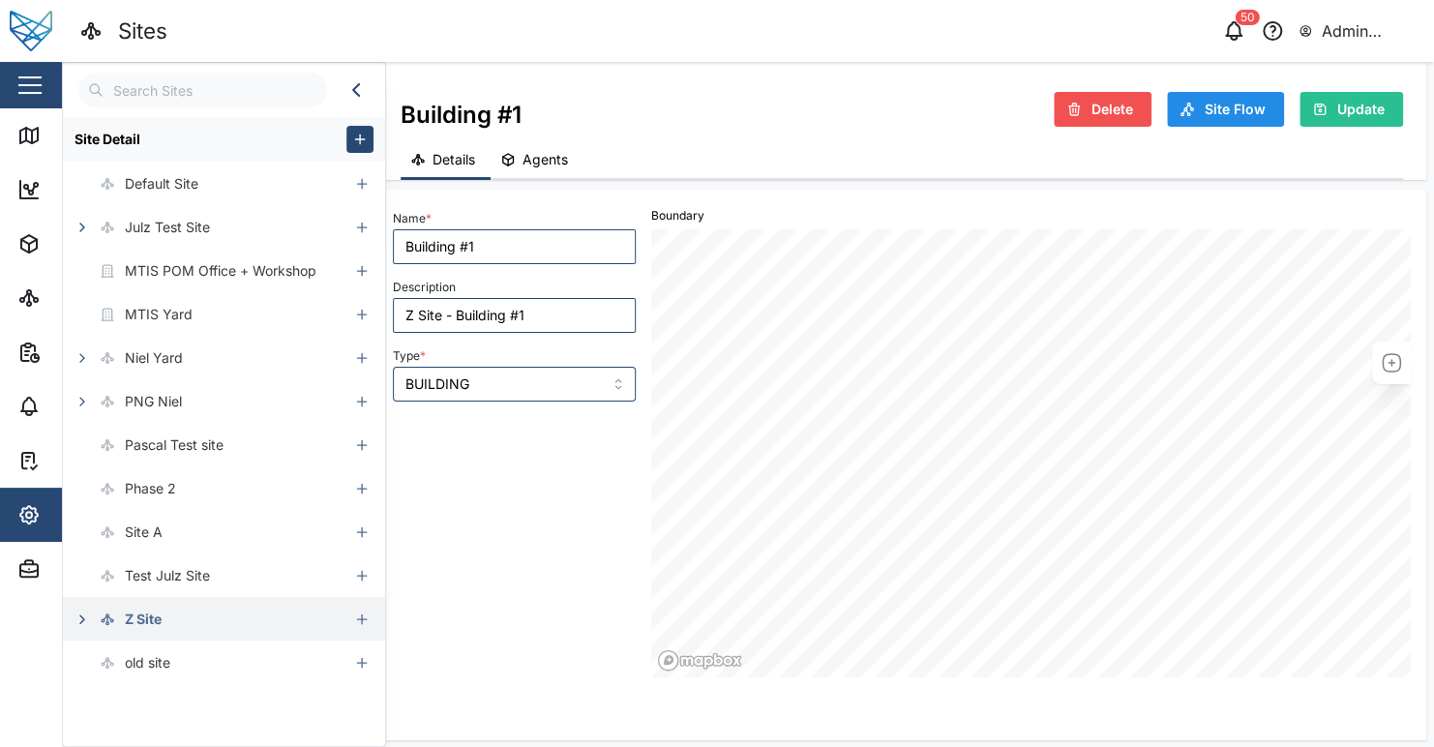
drag, startPoint x: 506, startPoint y: 609, endPoint x: 215, endPoint y: 612, distance: 291.3
click at [504, 608] on div "Name * Building #1 Description Z Site - Building #1 Type * BUILDING" at bounding box center [514, 441] width 258 height 488
click at [83, 613] on icon "button" at bounding box center [82, 619] width 15 height 15
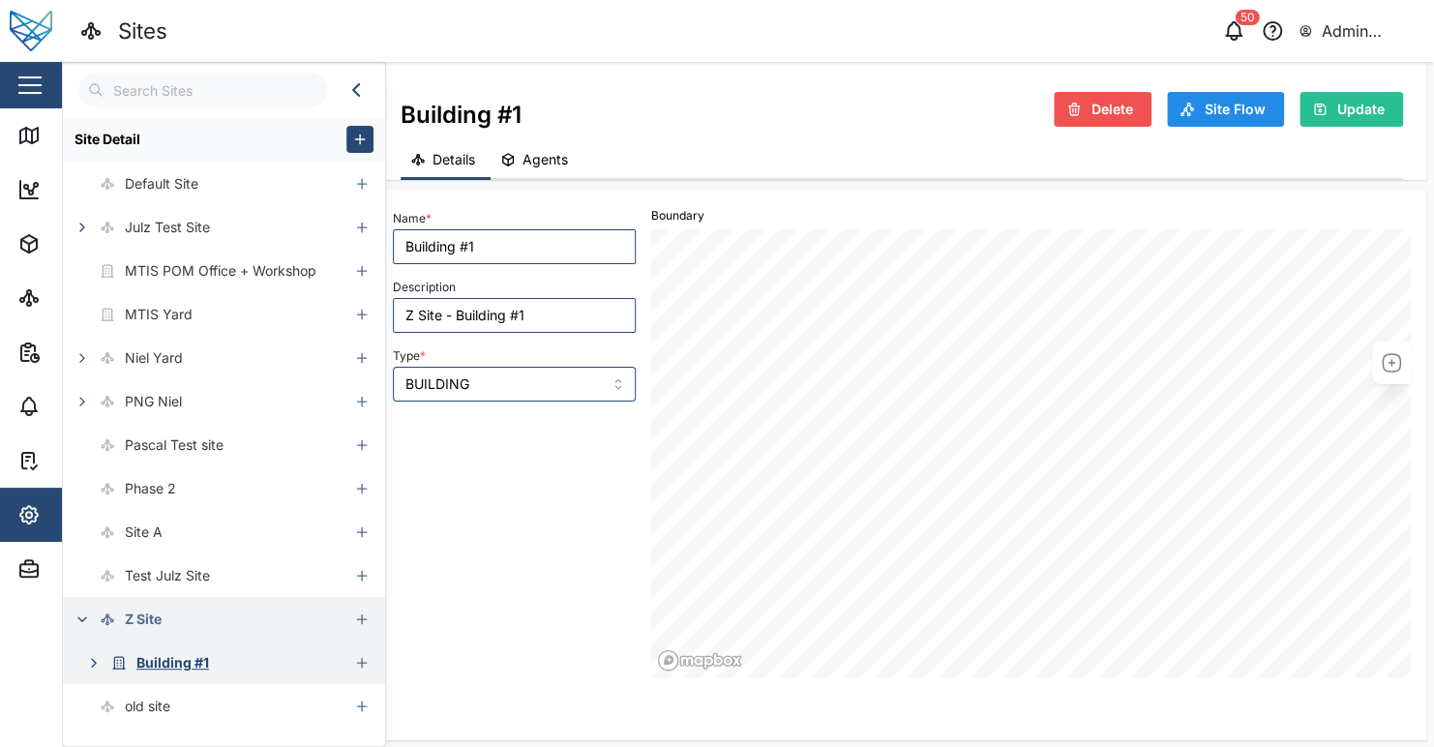
click at [86, 652] on button "button" at bounding box center [93, 662] width 27 height 27
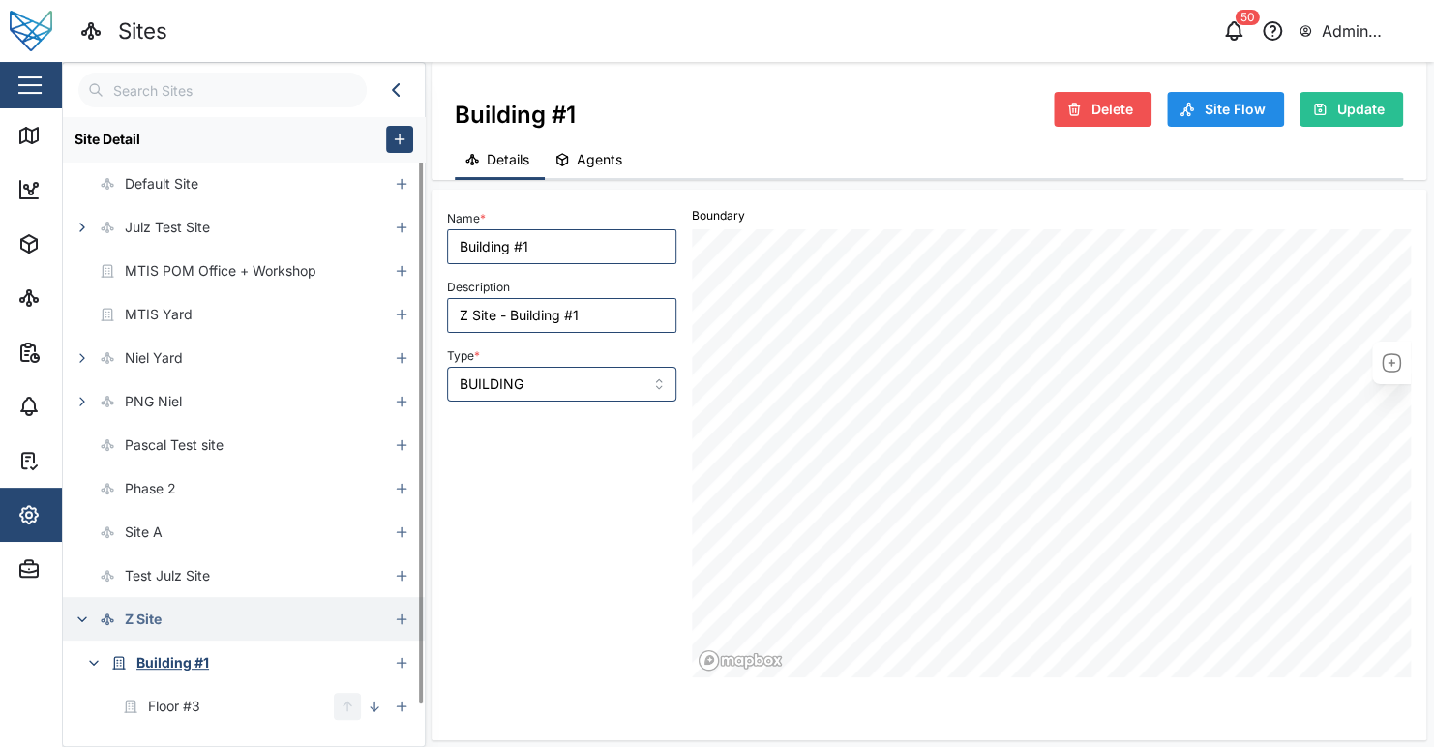
scroll to position [34, 0]
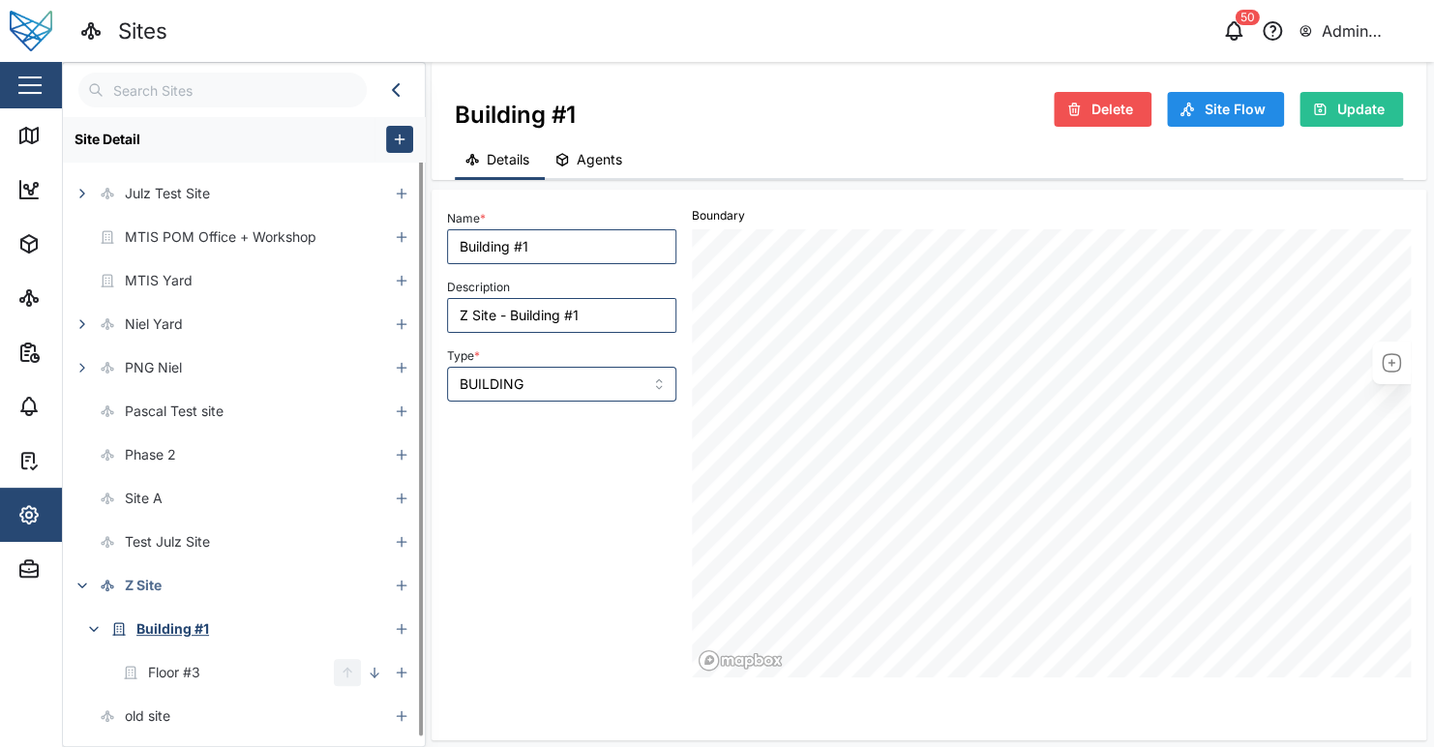
click at [585, 509] on div "Name * Building #1 Description Z Site - Building #1 Type * BUILDING" at bounding box center [561, 441] width 245 height 488
click at [241, 655] on div "Floor #3" at bounding box center [198, 672] width 271 height 44
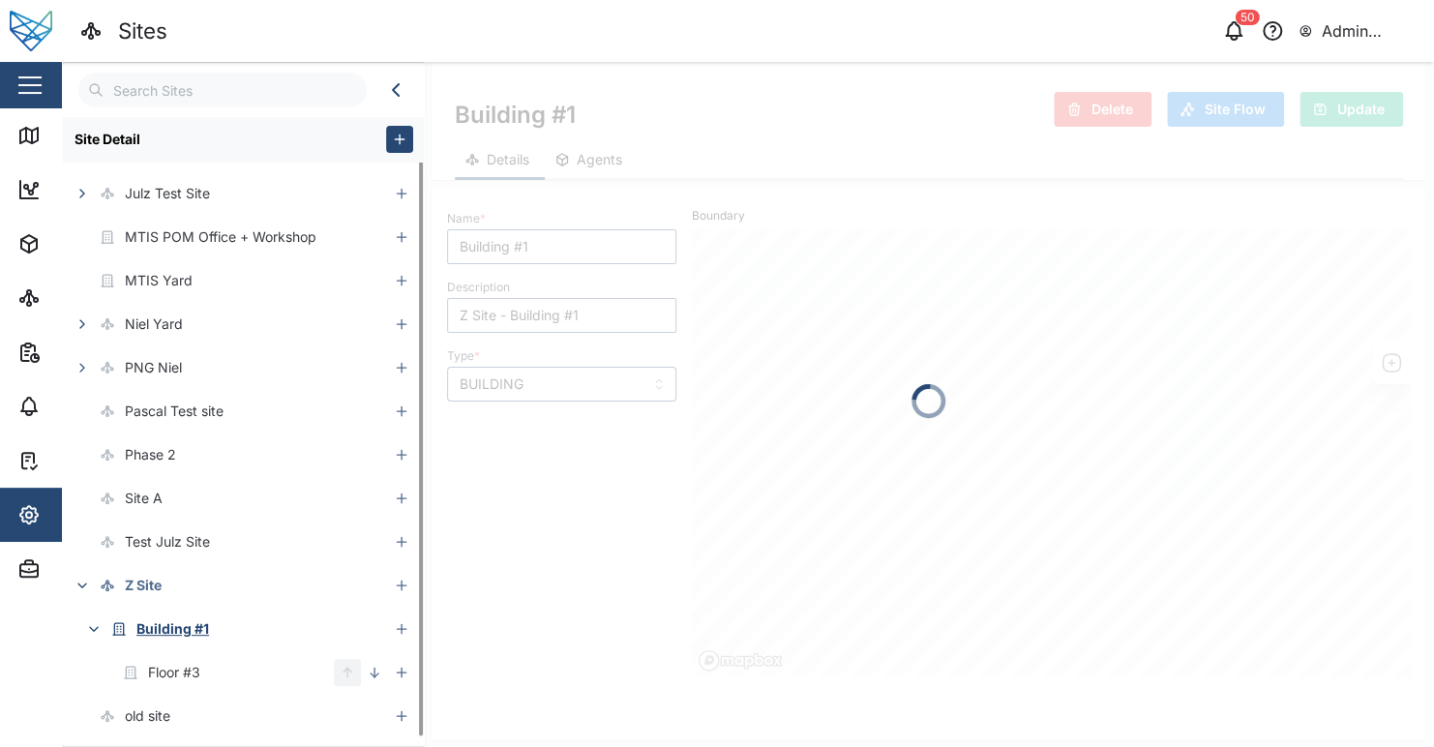
type input "Floor #3"
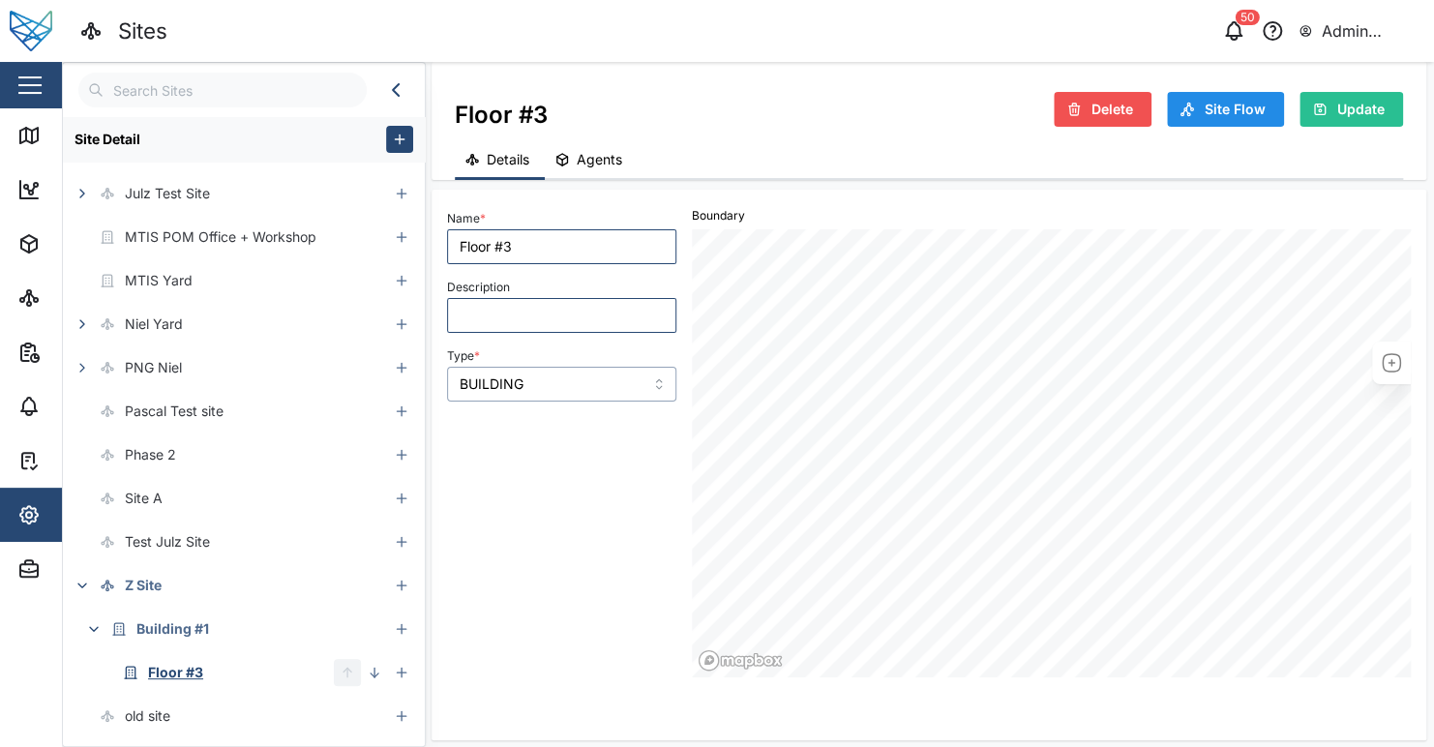
click at [546, 380] on input "BUILDING" at bounding box center [561, 384] width 229 height 35
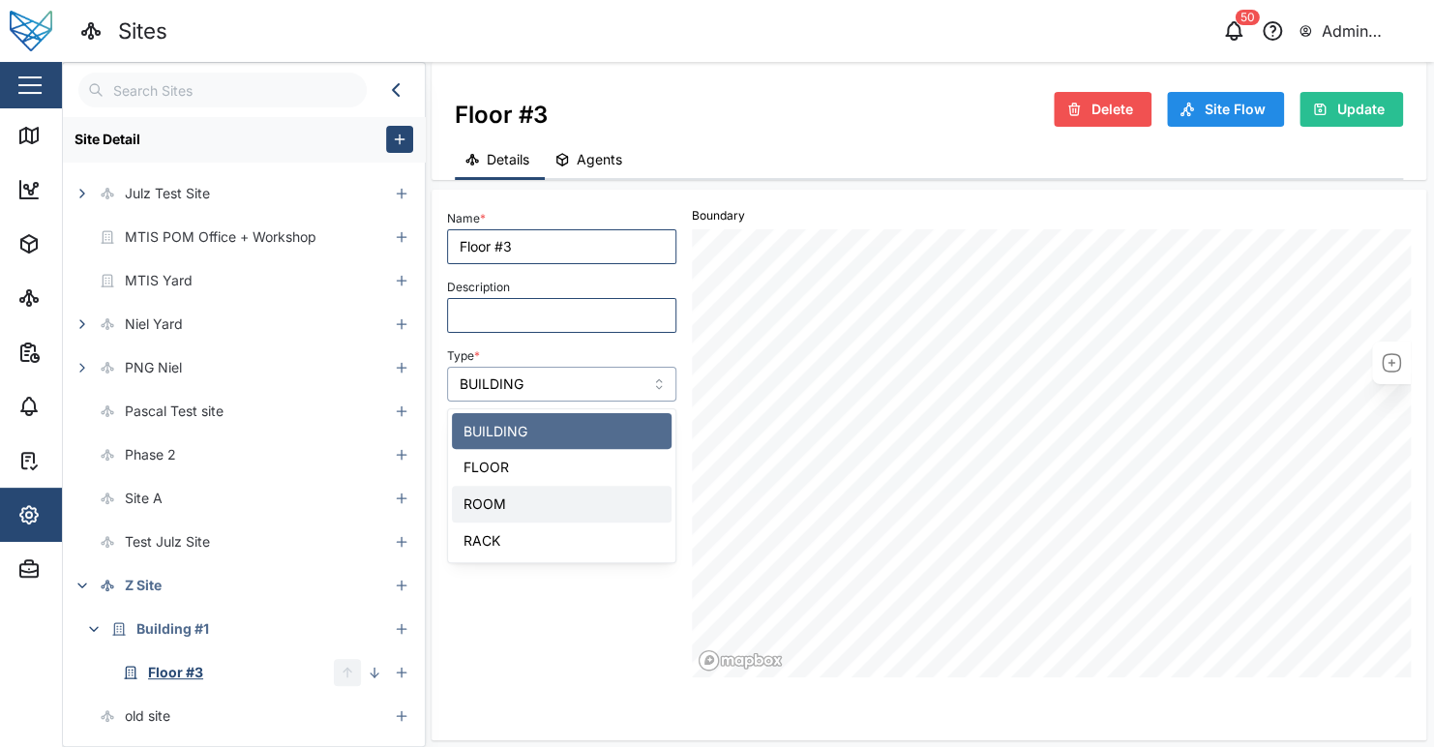
type input "ROOM"
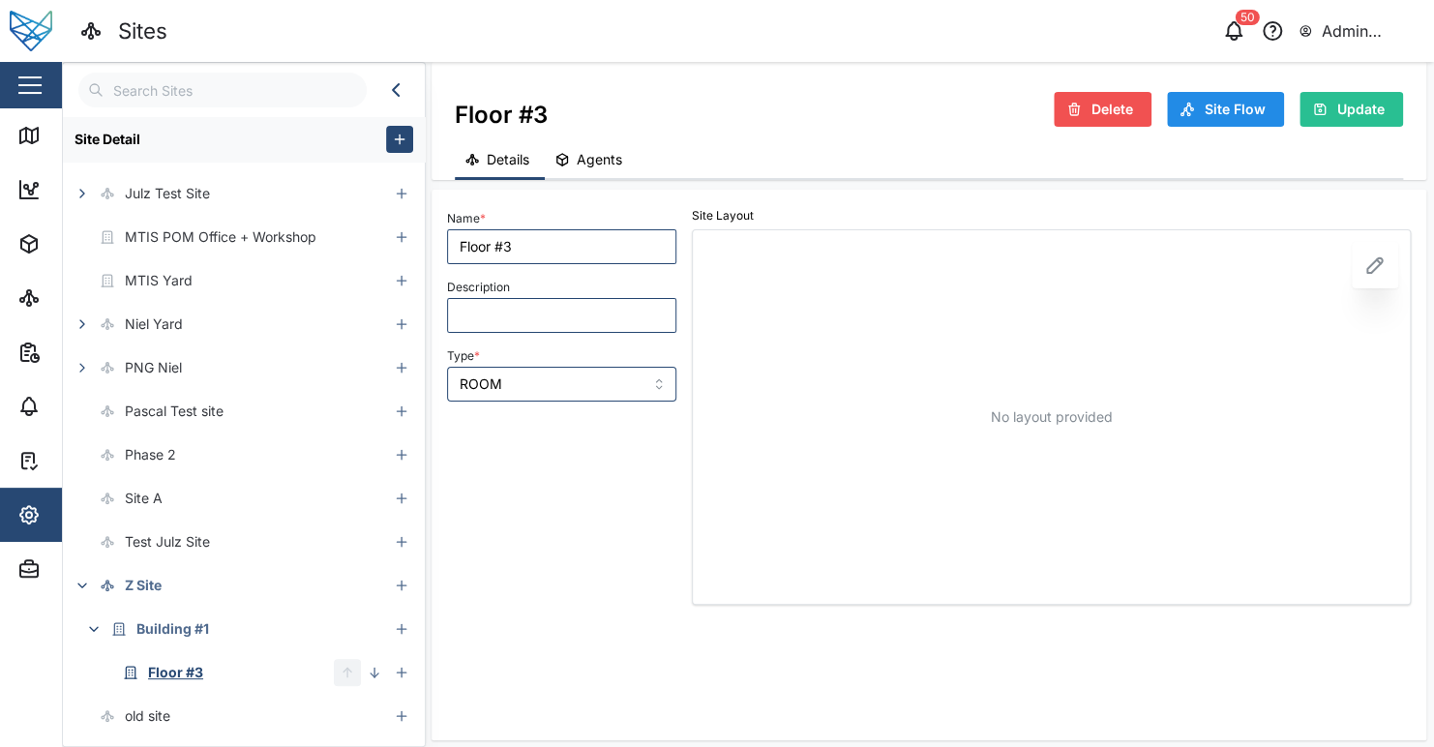
click at [1387, 100] on button "Update" at bounding box center [1352, 109] width 104 height 35
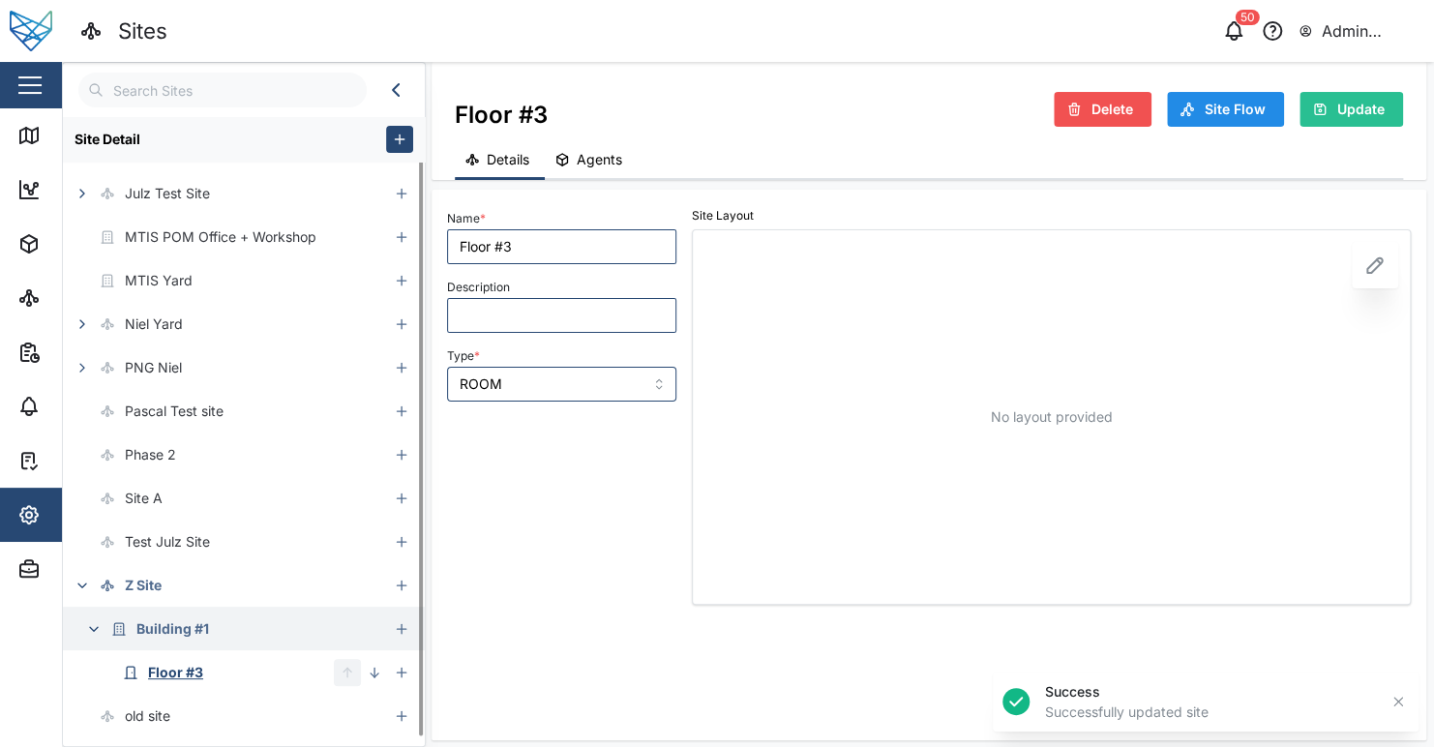
click at [99, 622] on icon "button" at bounding box center [93, 628] width 15 height 15
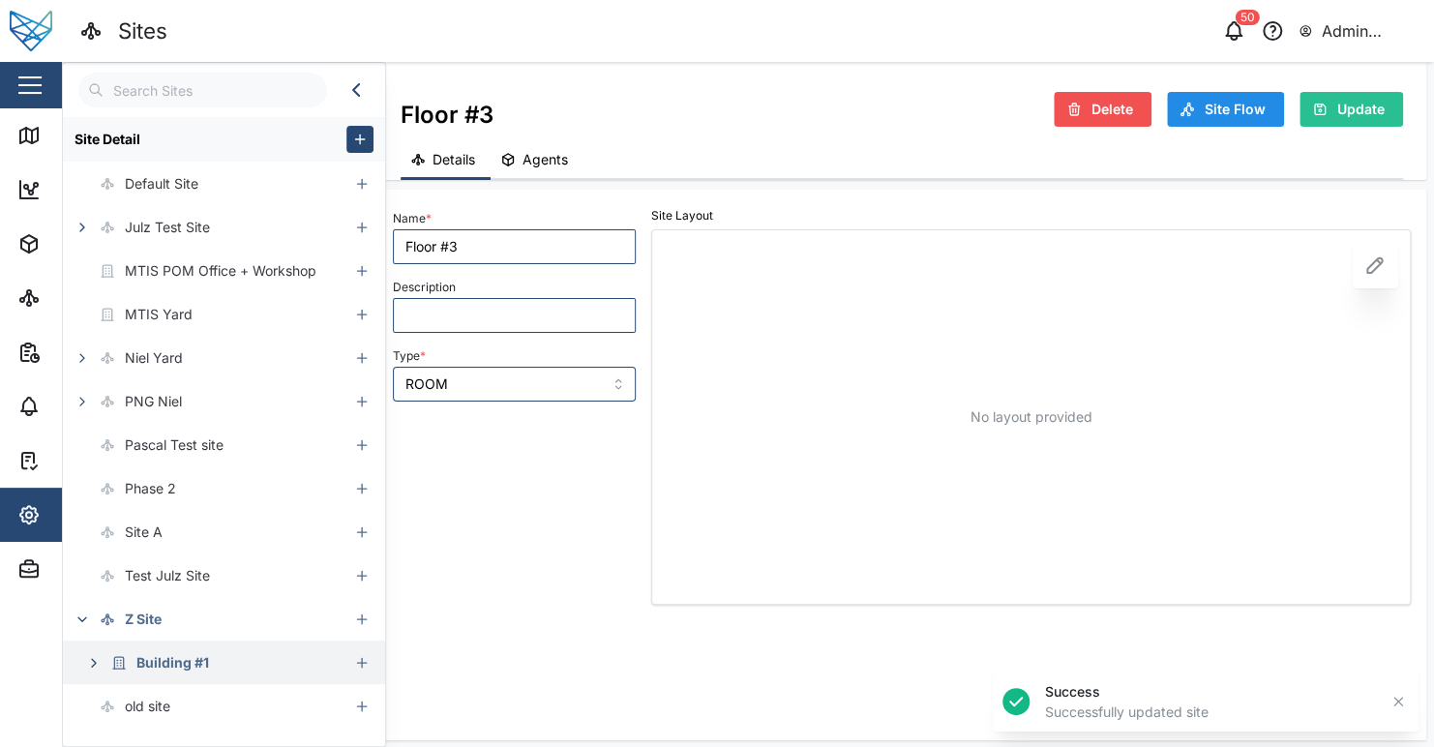
click at [88, 657] on icon "button" at bounding box center [93, 662] width 15 height 15
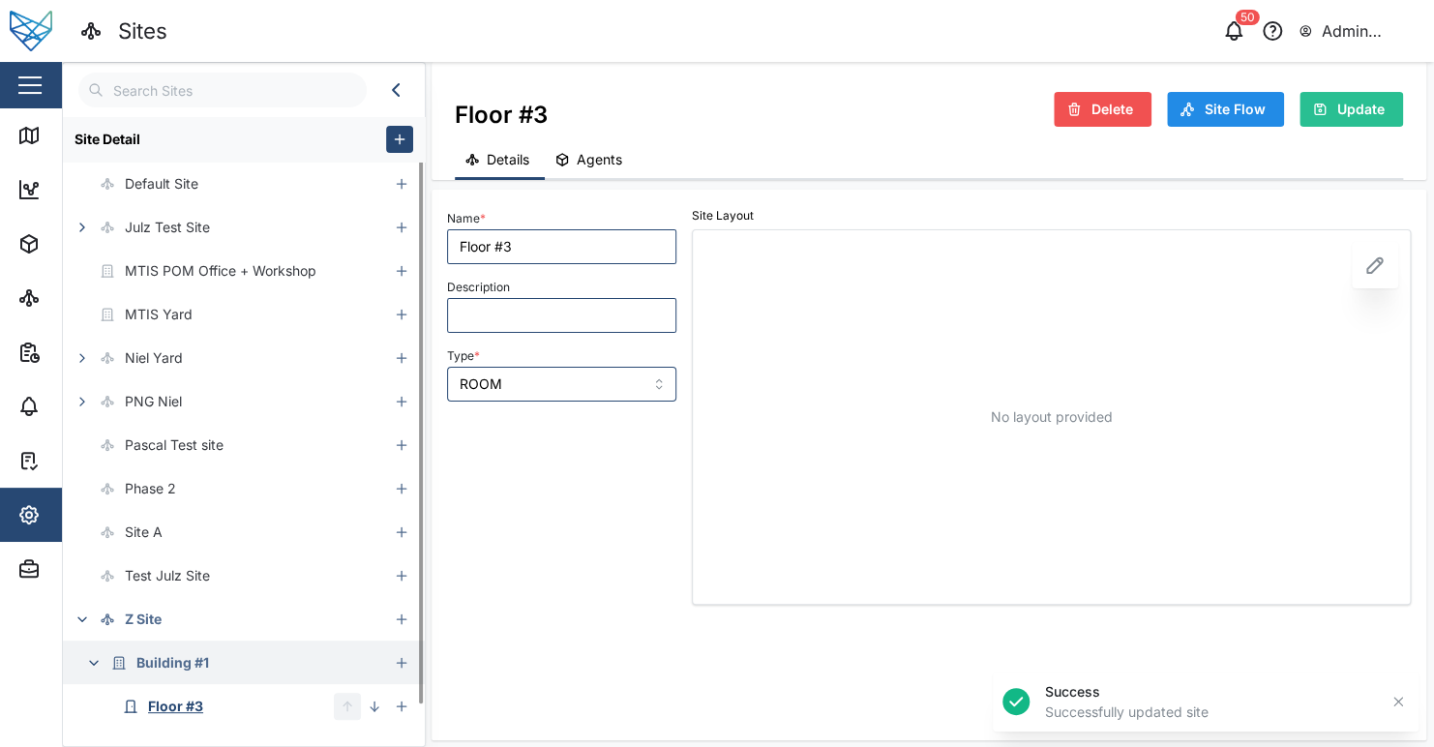
scroll to position [34, 0]
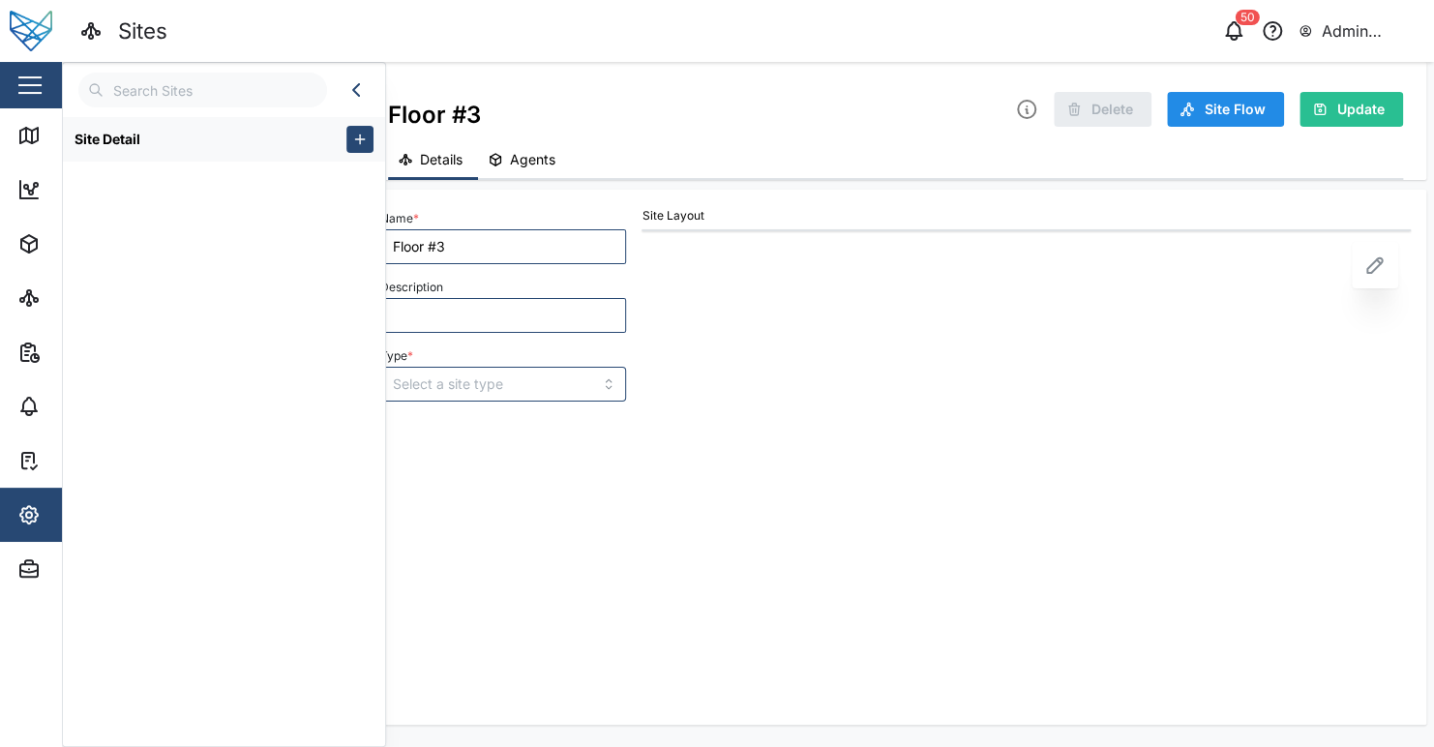
type input "ROOM"
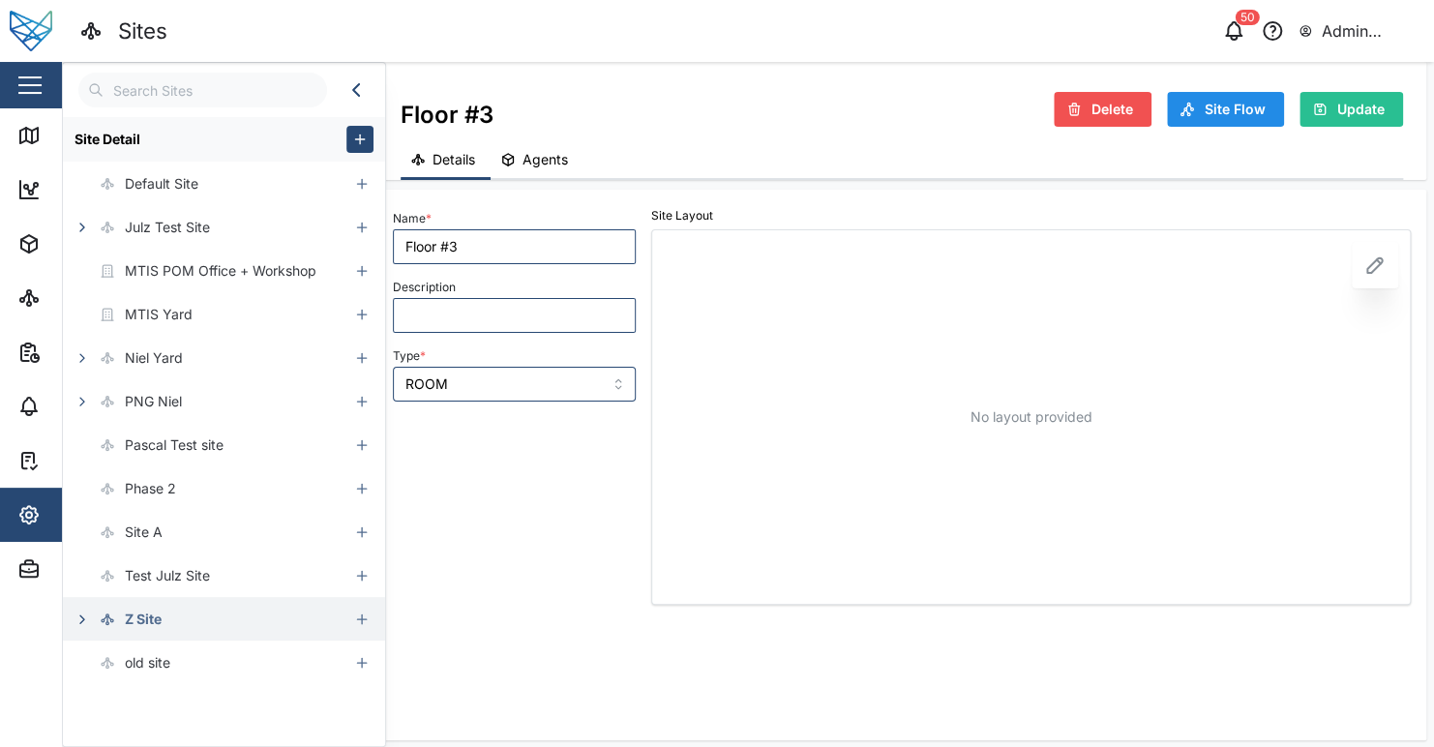
click at [100, 616] on icon at bounding box center [107, 619] width 15 height 15
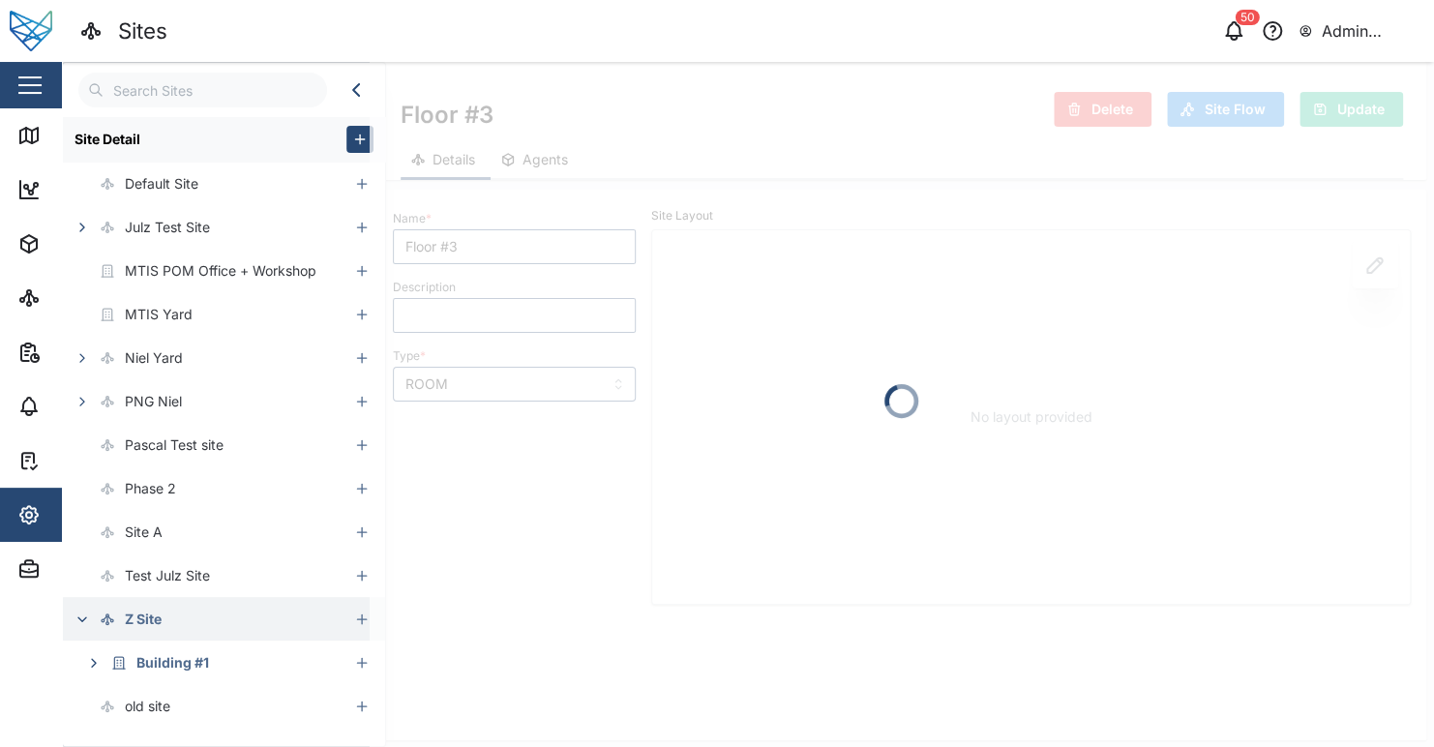
click at [89, 618] on icon "button" at bounding box center [82, 619] width 15 height 15
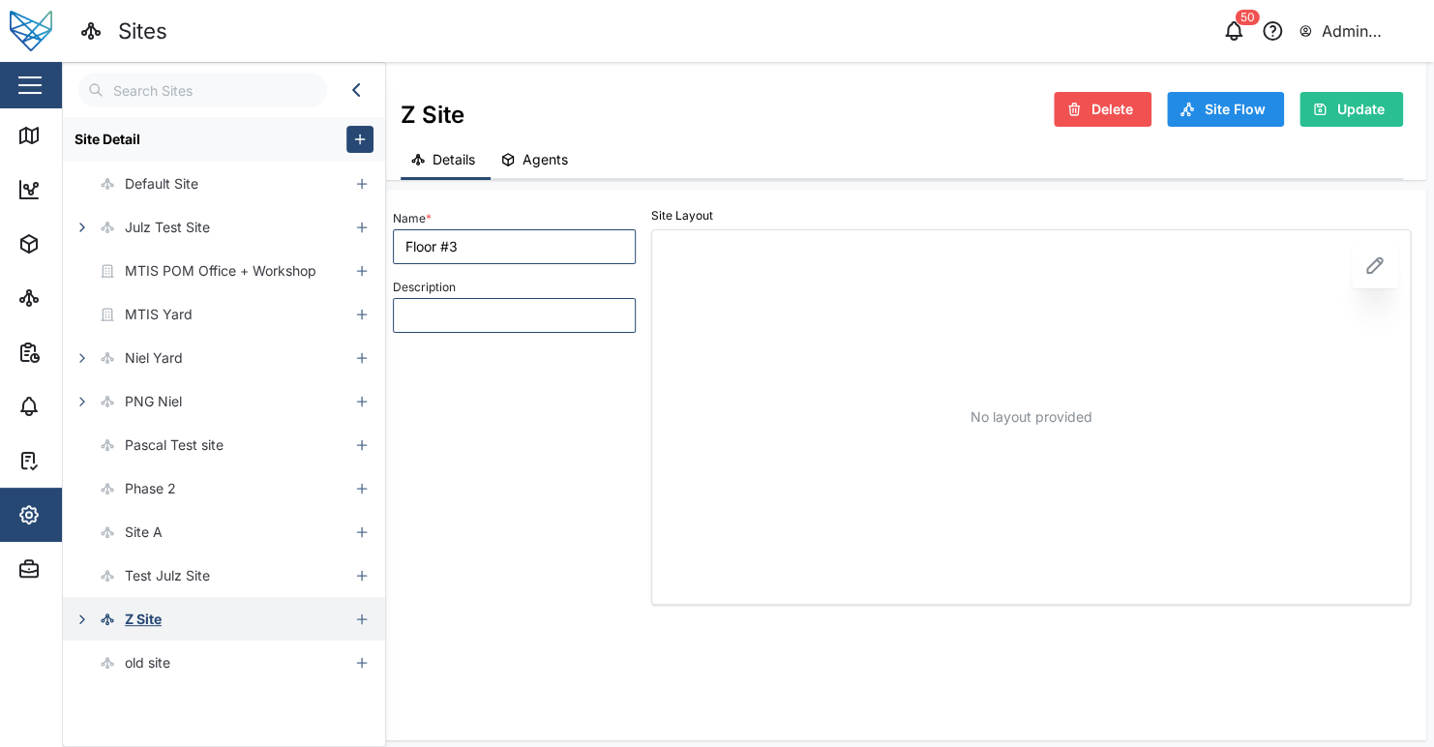
type input "Z Site"
type input "Z Site for testing"
click at [87, 622] on icon "button" at bounding box center [82, 619] width 15 height 15
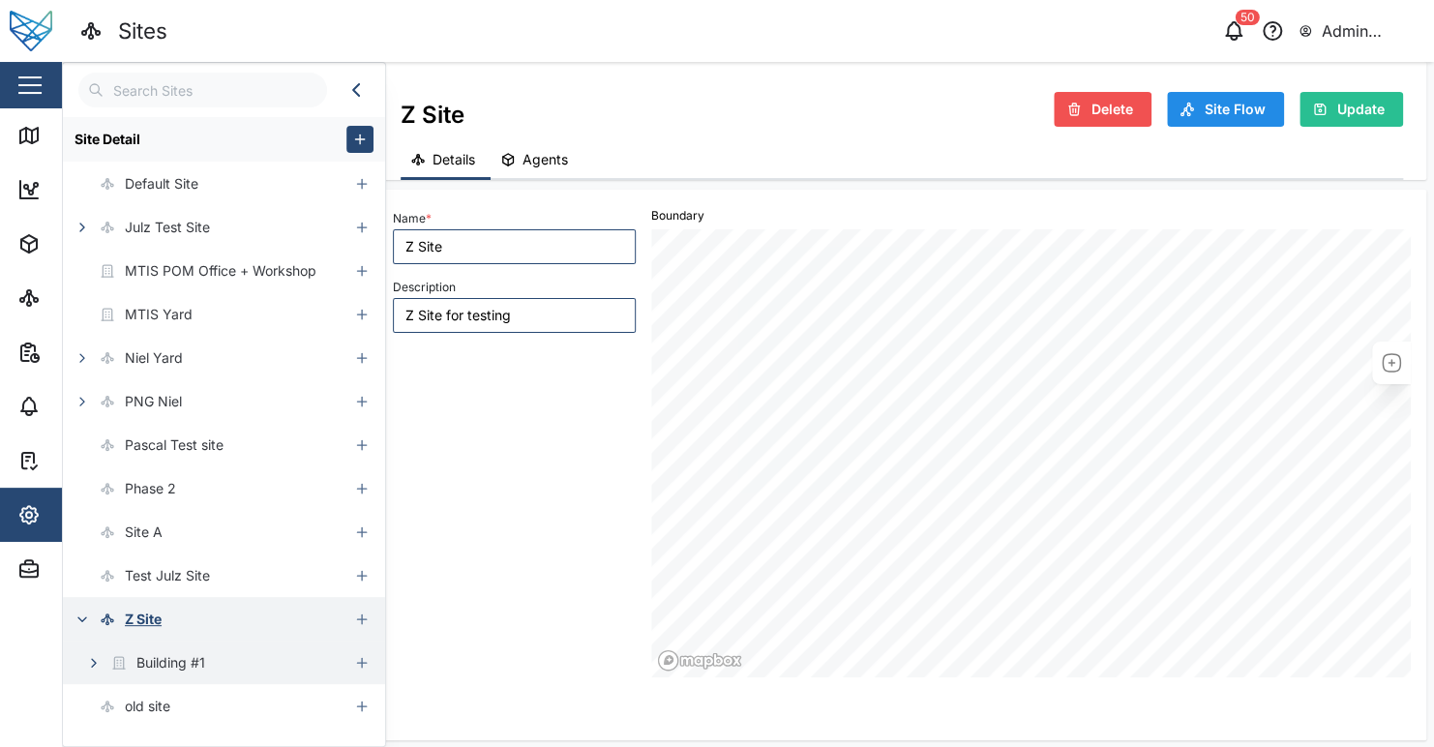
click at [94, 650] on button "button" at bounding box center [93, 662] width 27 height 27
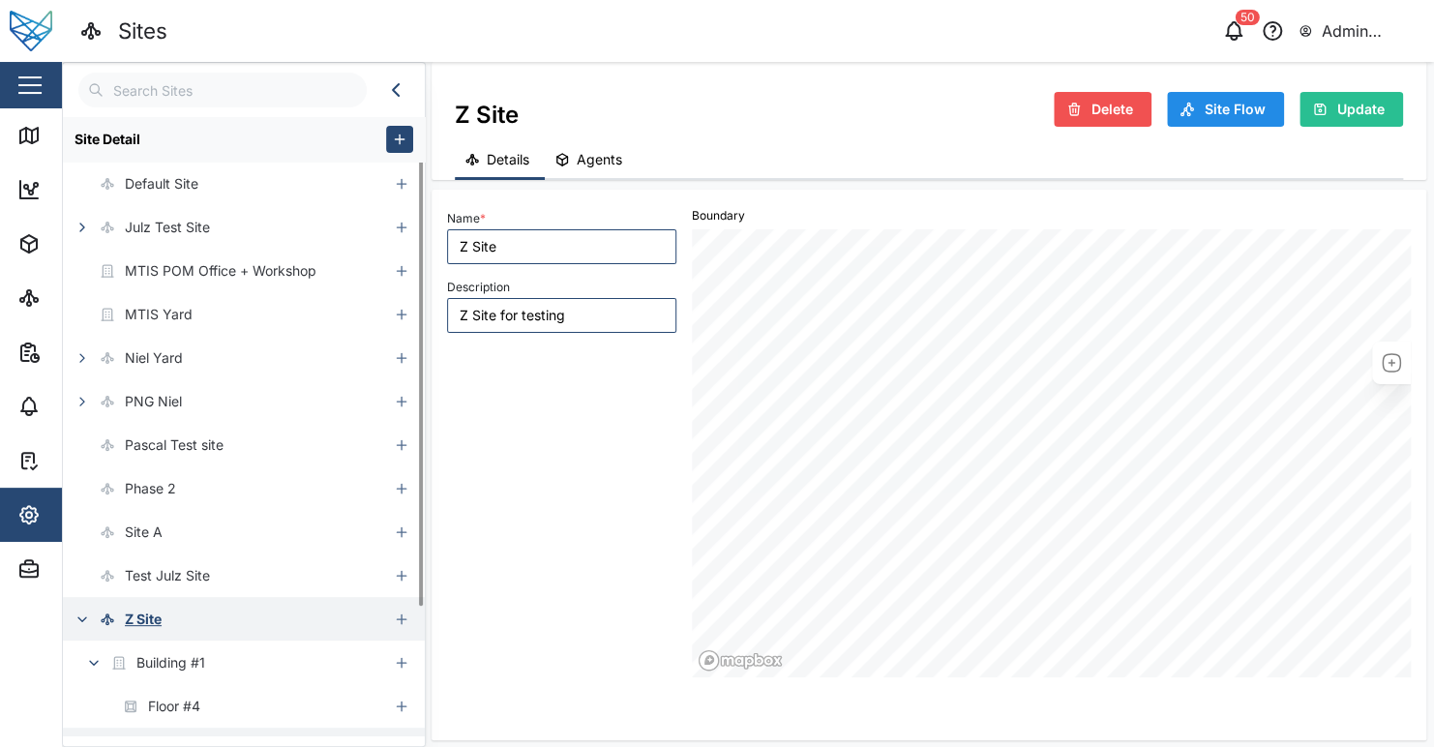
scroll to position [164, 0]
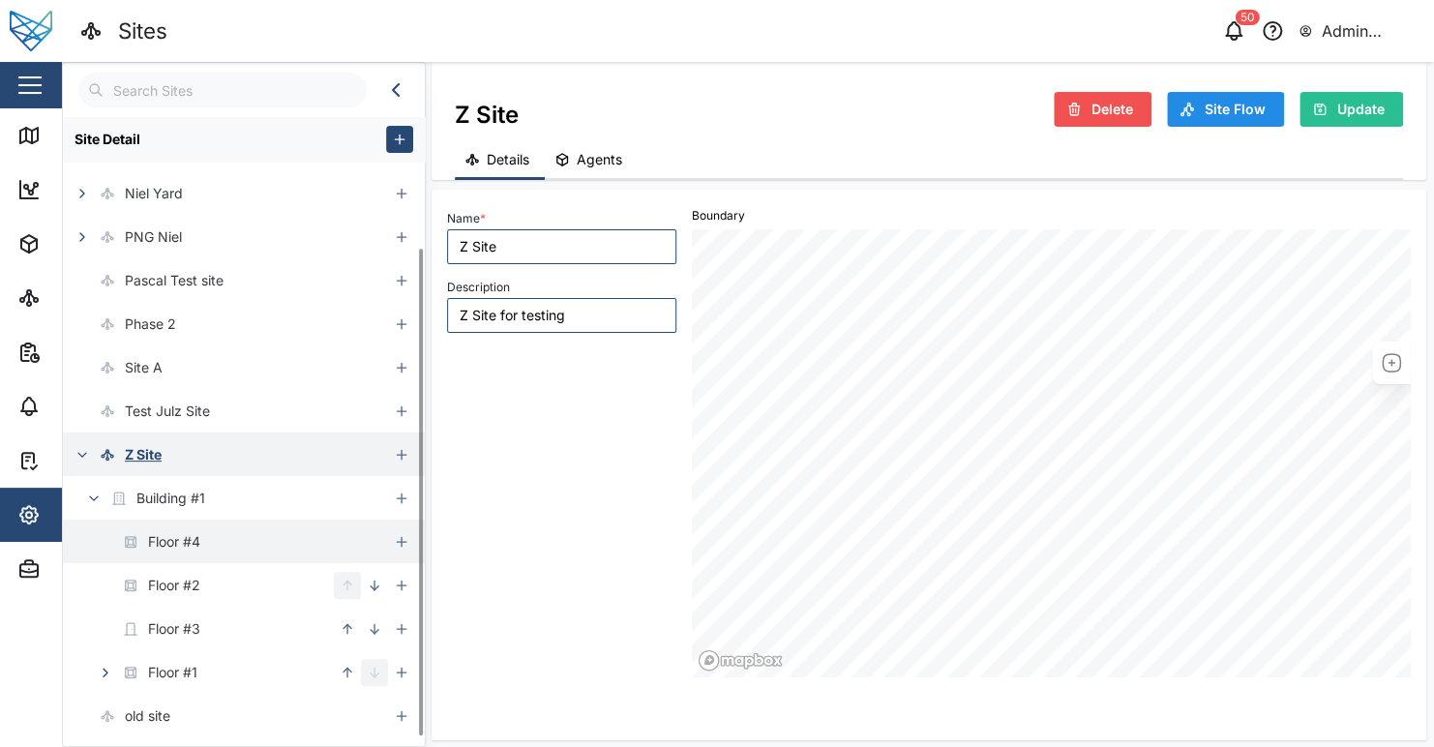
click at [225, 546] on div "Floor #4" at bounding box center [225, 542] width 325 height 44
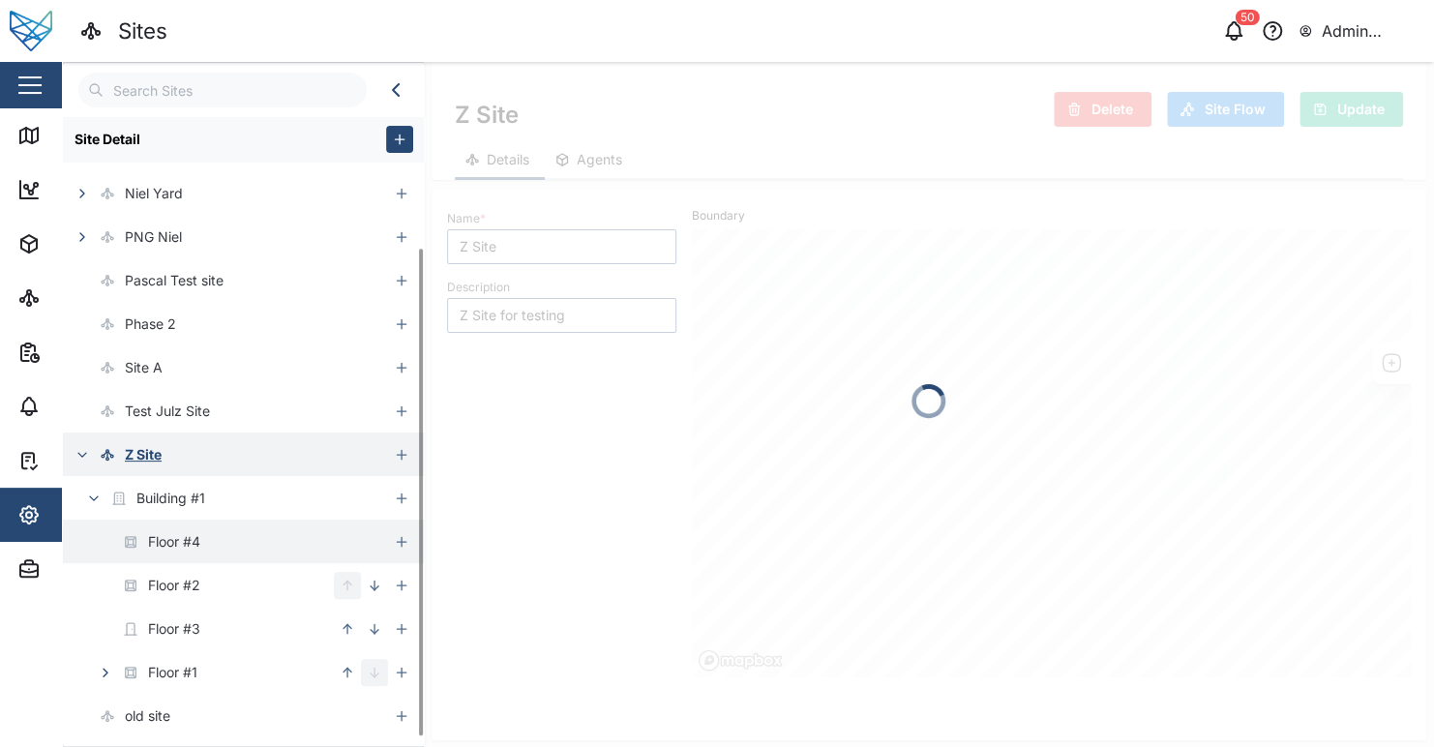
type input "Floor #4"
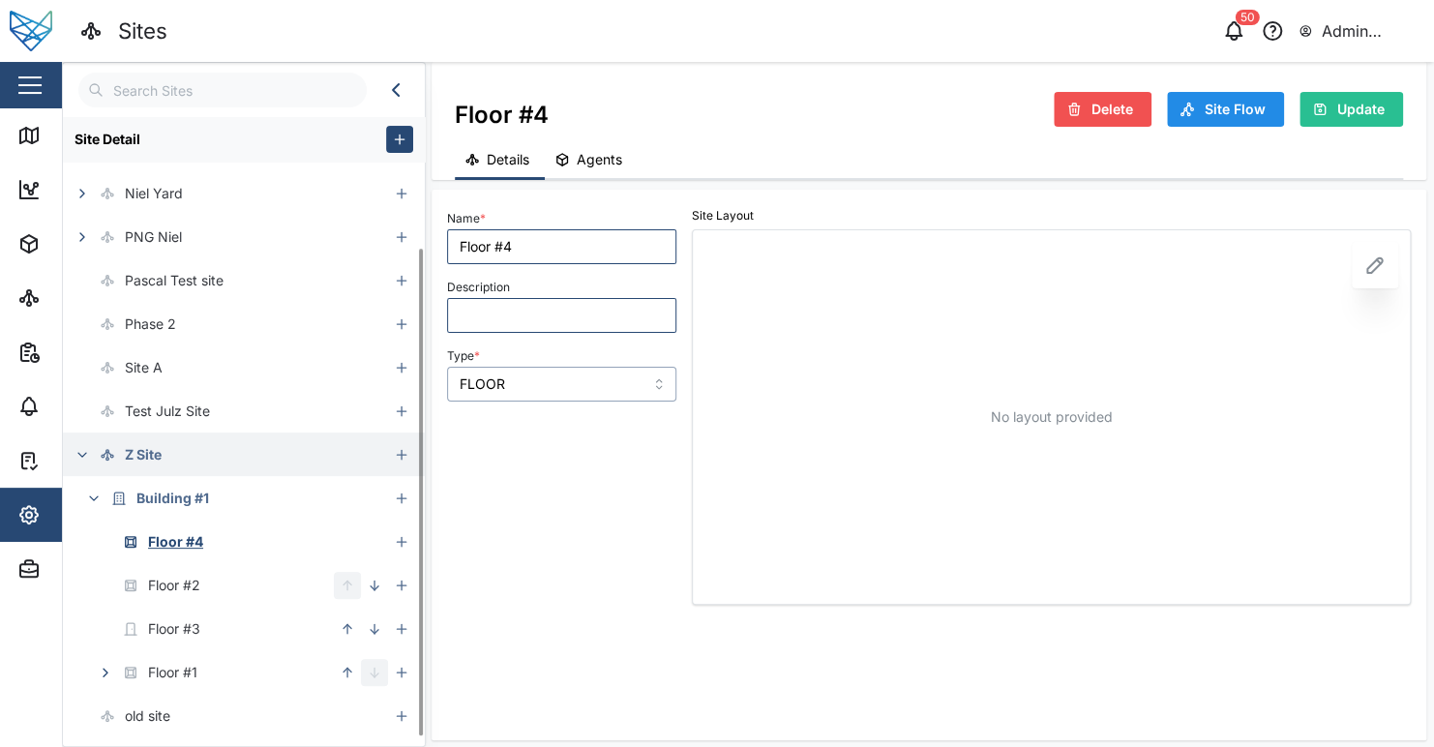
click at [584, 381] on input "FLOOR" at bounding box center [561, 384] width 229 height 35
click at [237, 613] on div "Floor #3" at bounding box center [198, 629] width 271 height 44
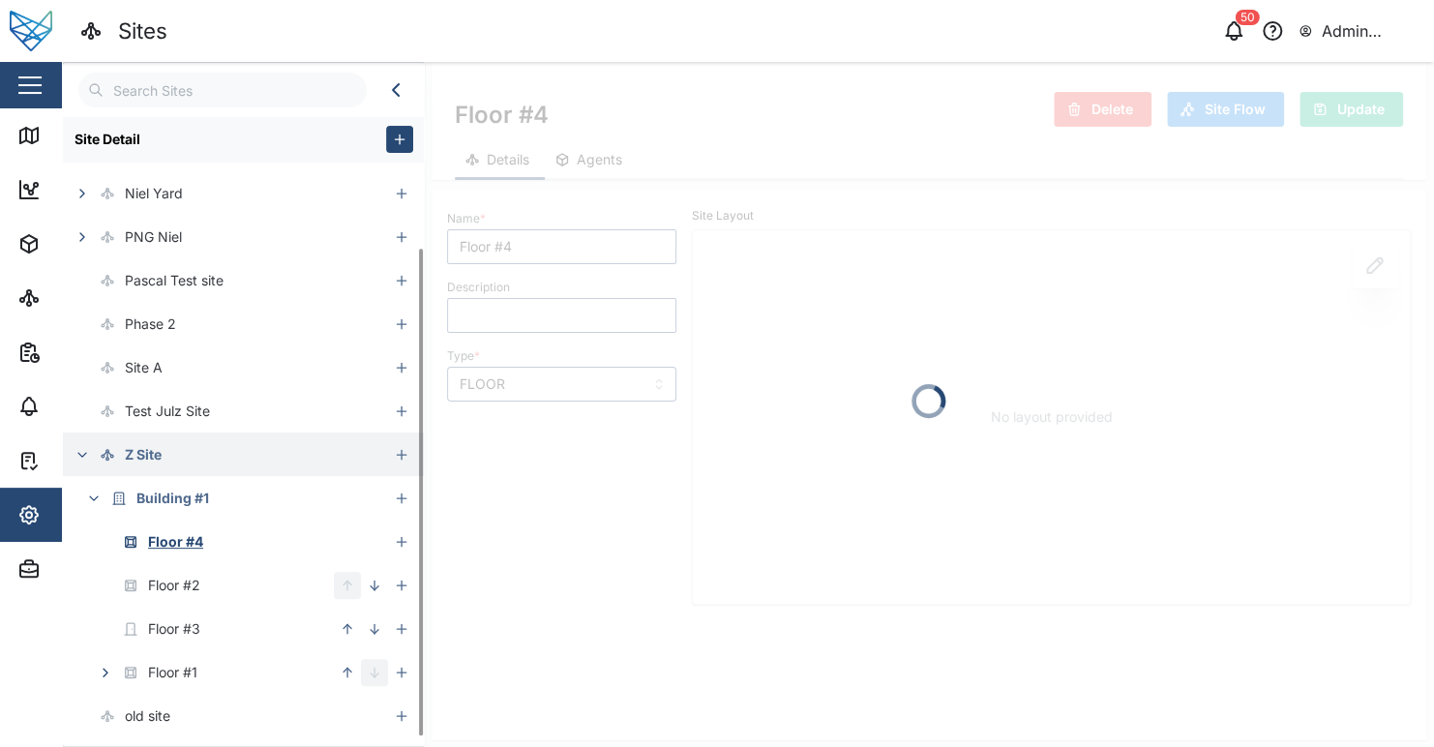
type input "Floor #3"
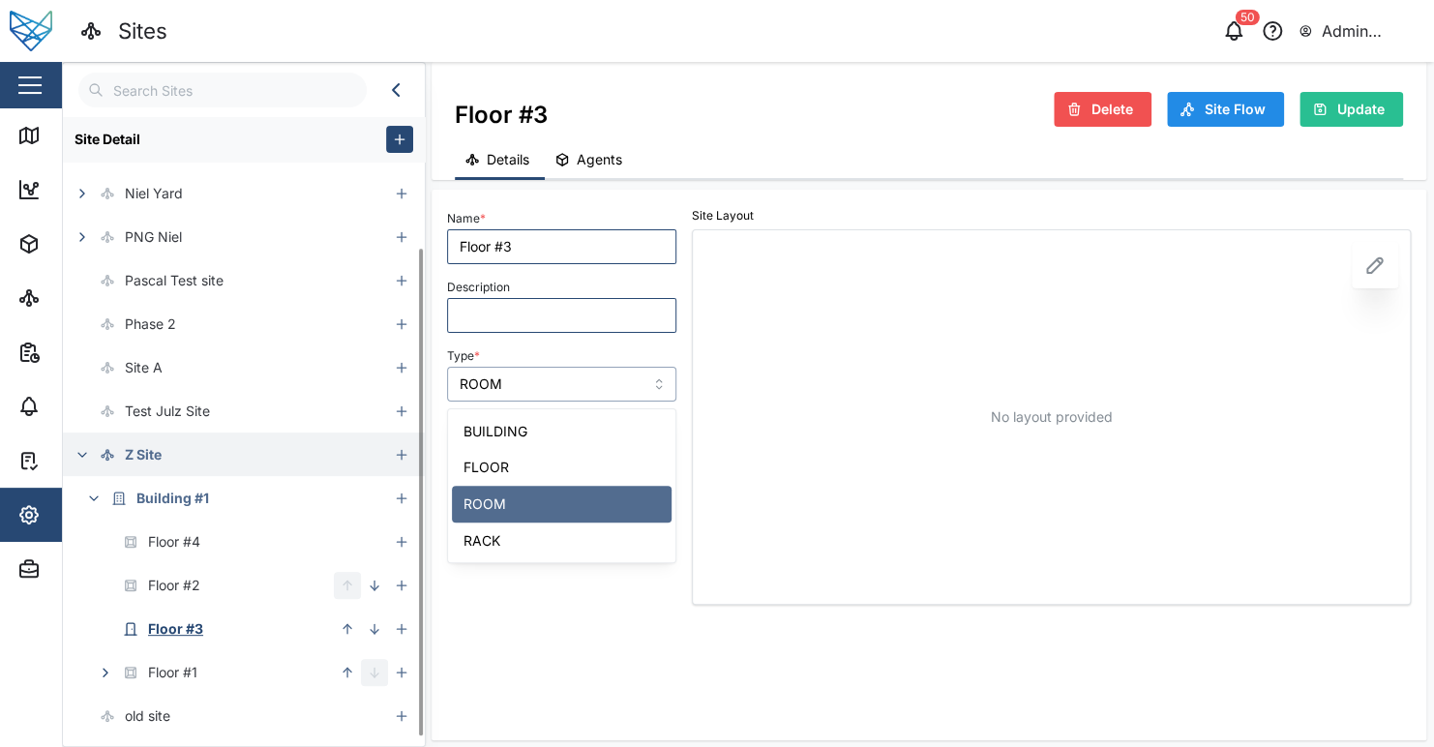
click at [531, 390] on input "ROOM" at bounding box center [561, 384] width 229 height 35
type input "FLOOR"
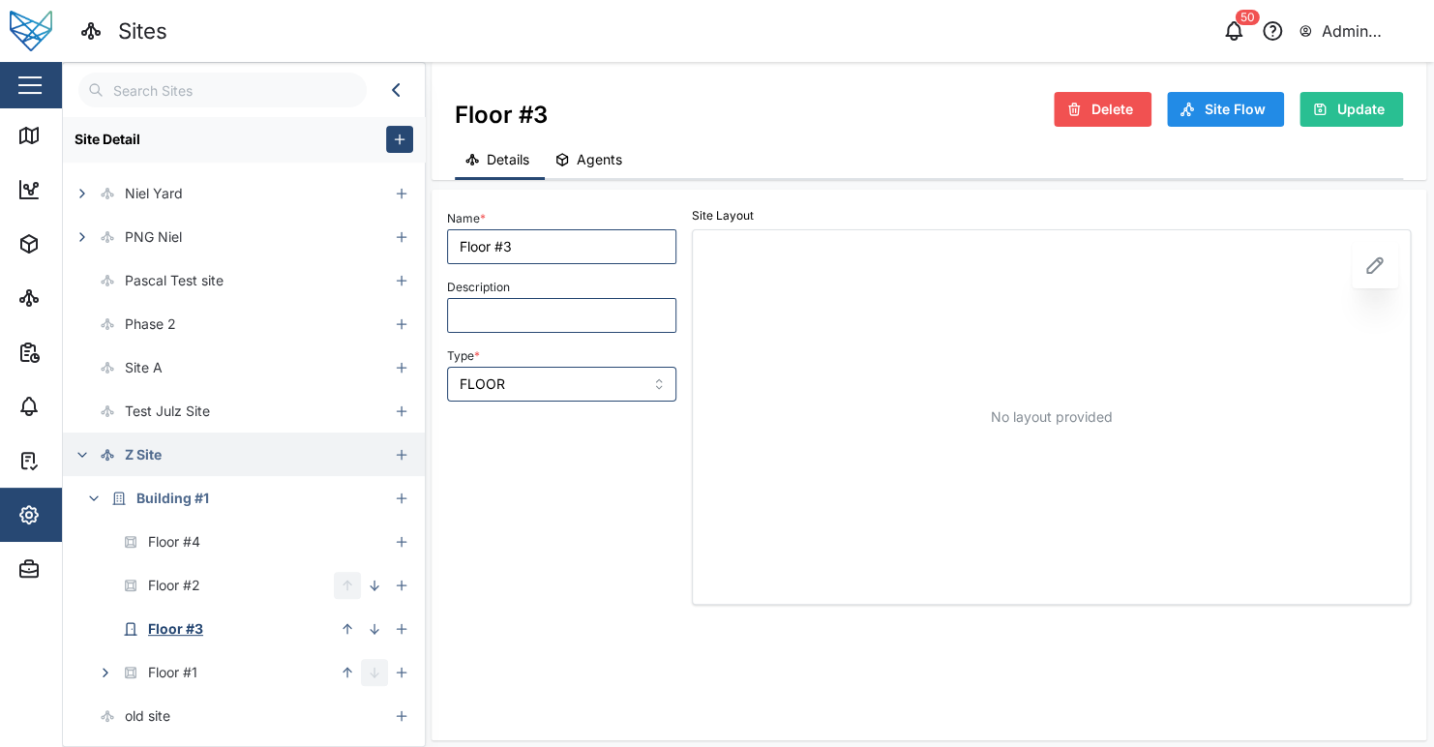
click at [1374, 113] on span "Update" at bounding box center [1360, 109] width 47 height 33
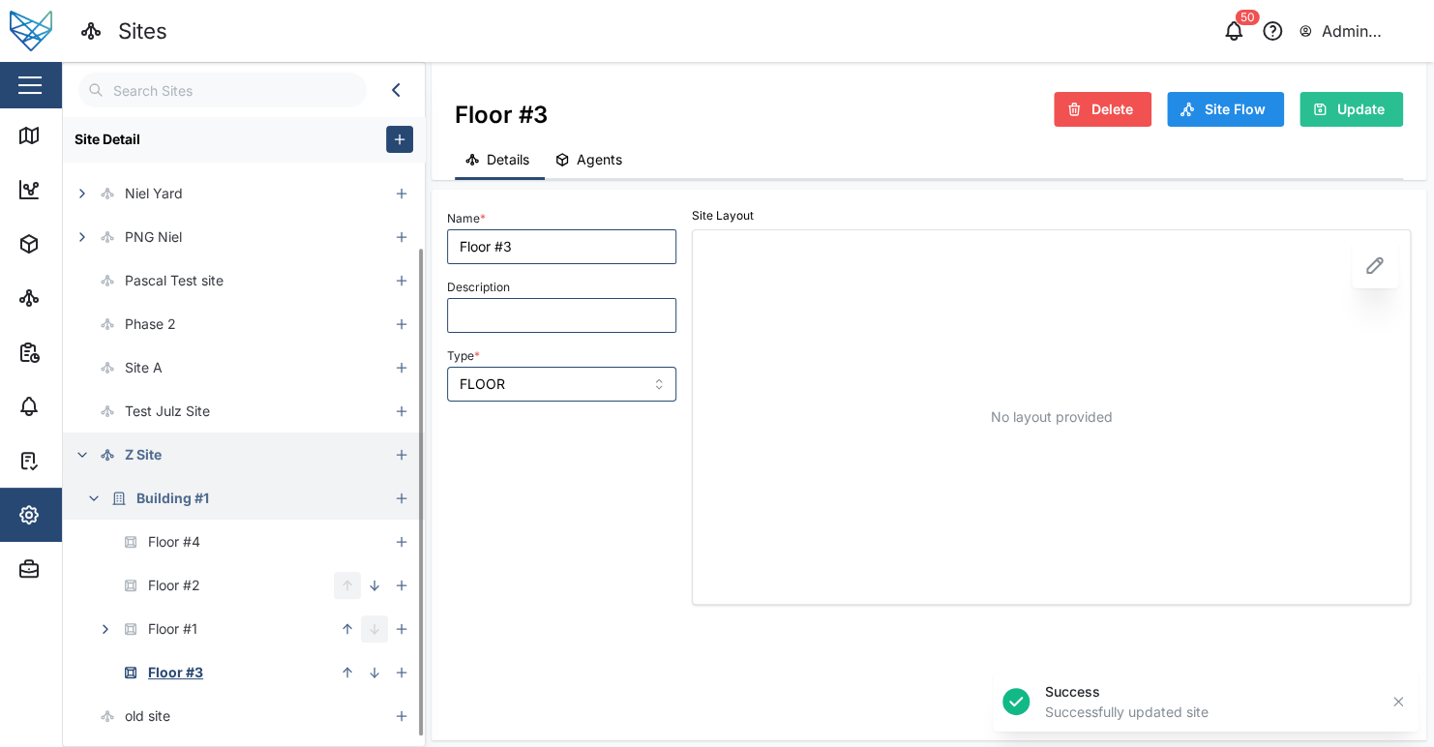
click at [98, 507] on button "button" at bounding box center [93, 498] width 27 height 27
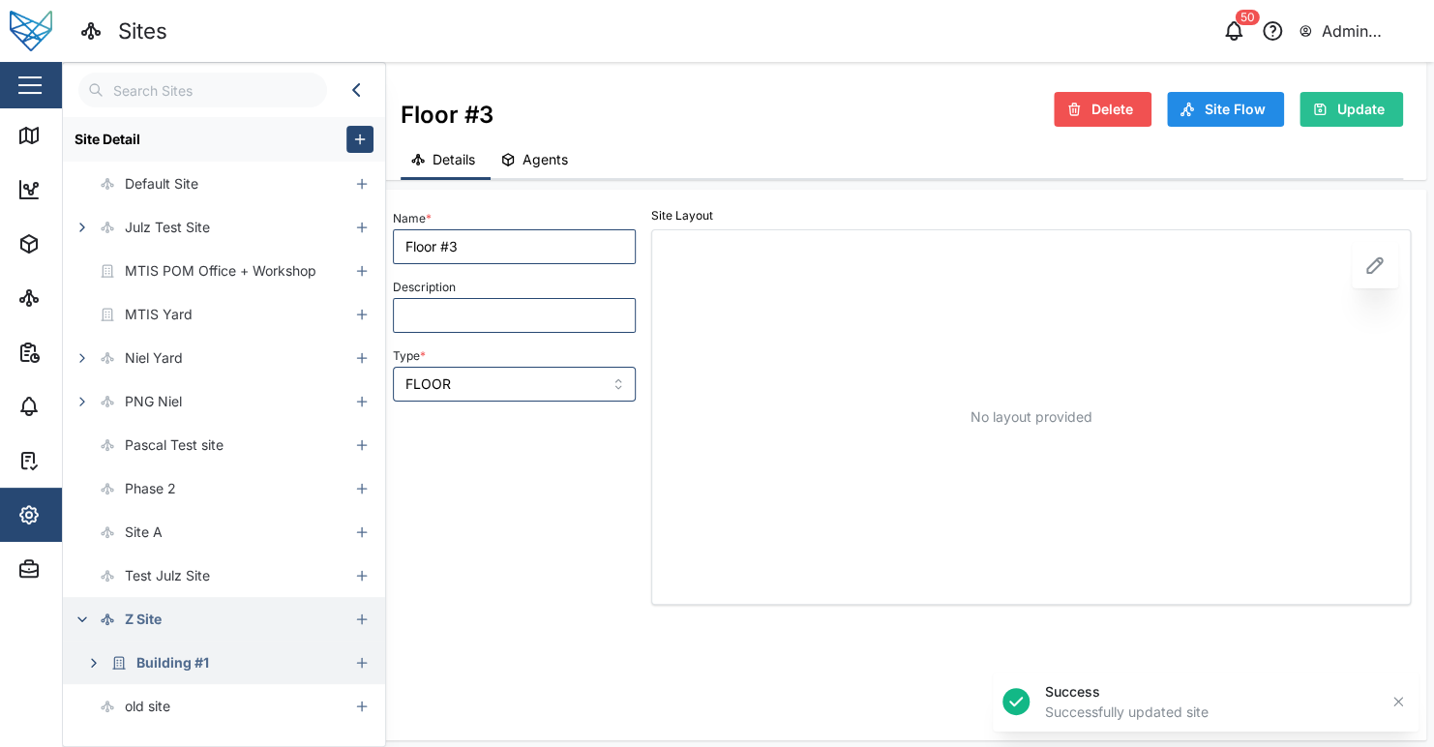
click at [102, 669] on button "button" at bounding box center [93, 662] width 27 height 27
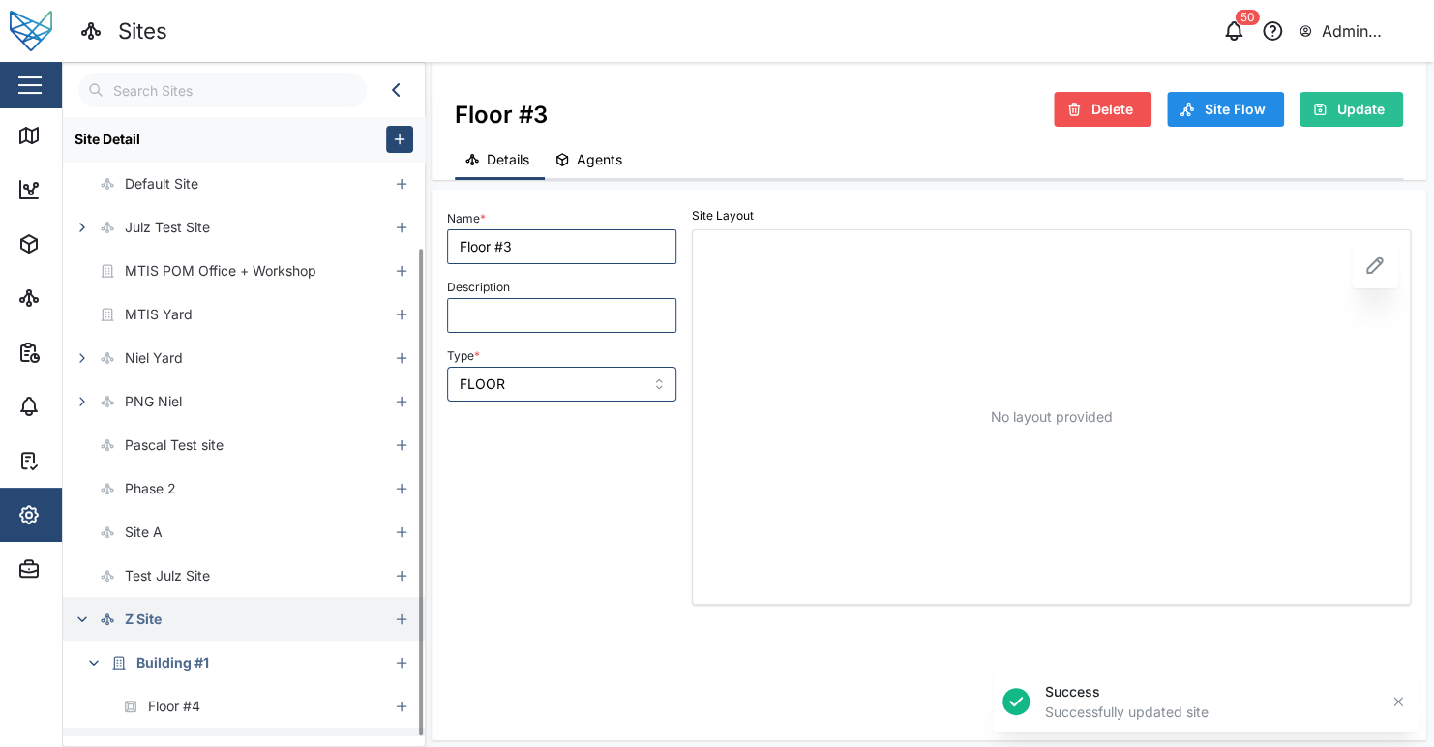
scroll to position [164, 0]
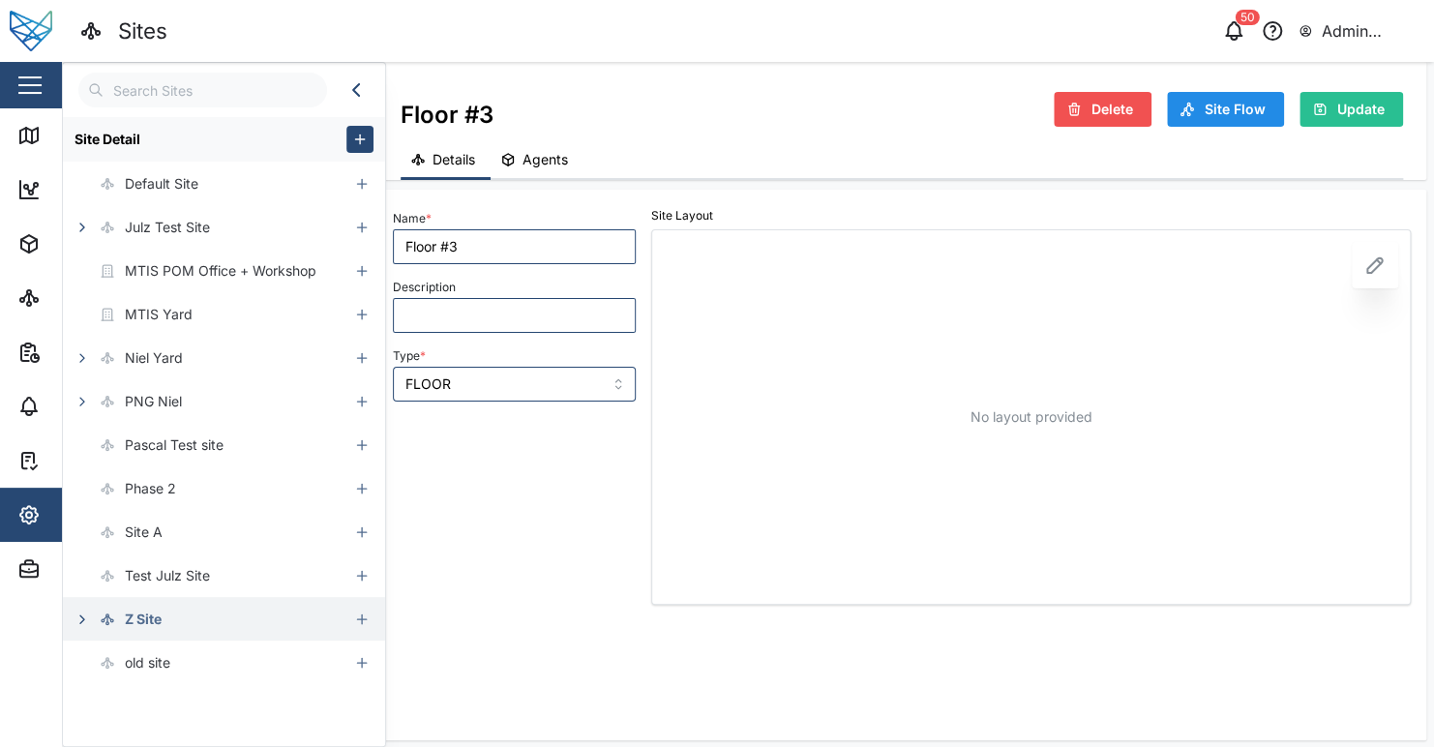
click at [86, 619] on icon "button" at bounding box center [82, 619] width 15 height 15
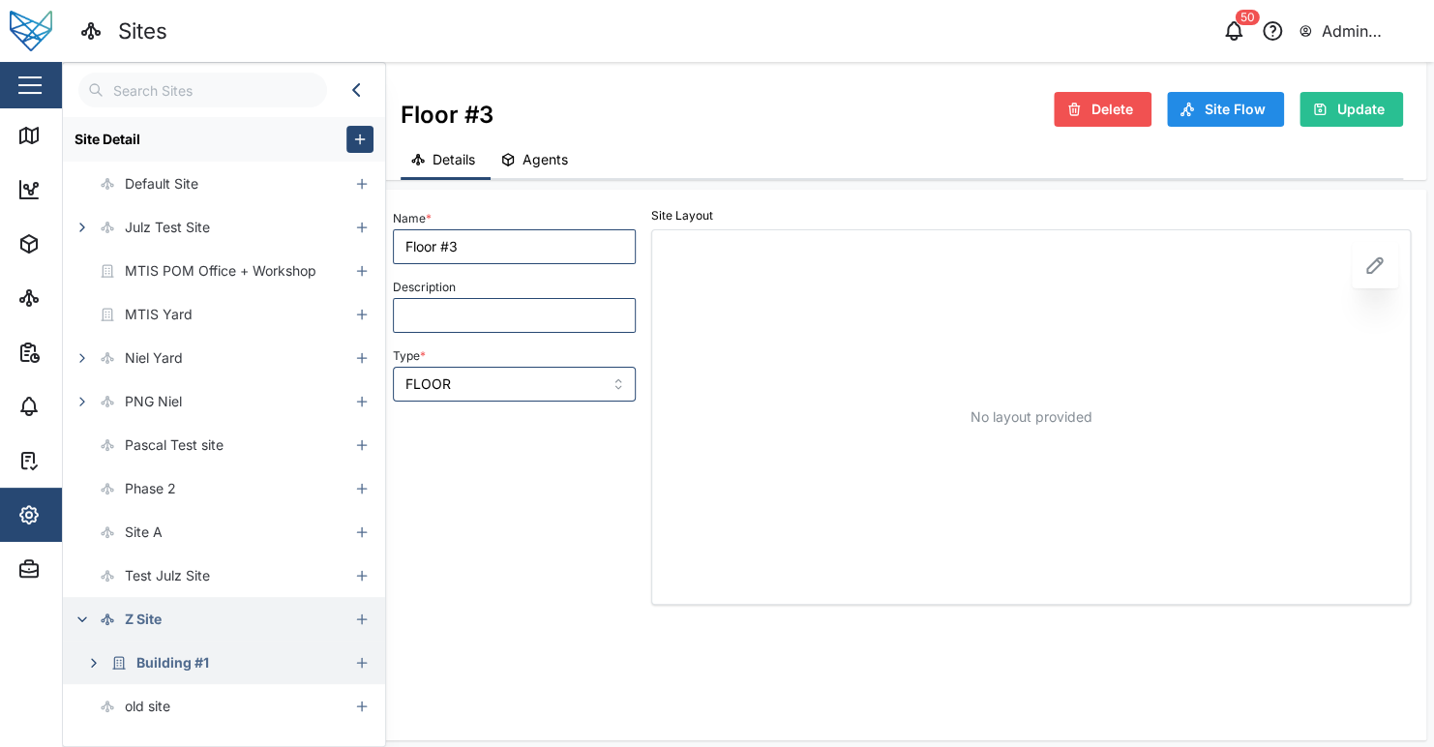
click at [87, 643] on div "Building #1" at bounding box center [136, 663] width 146 height 44
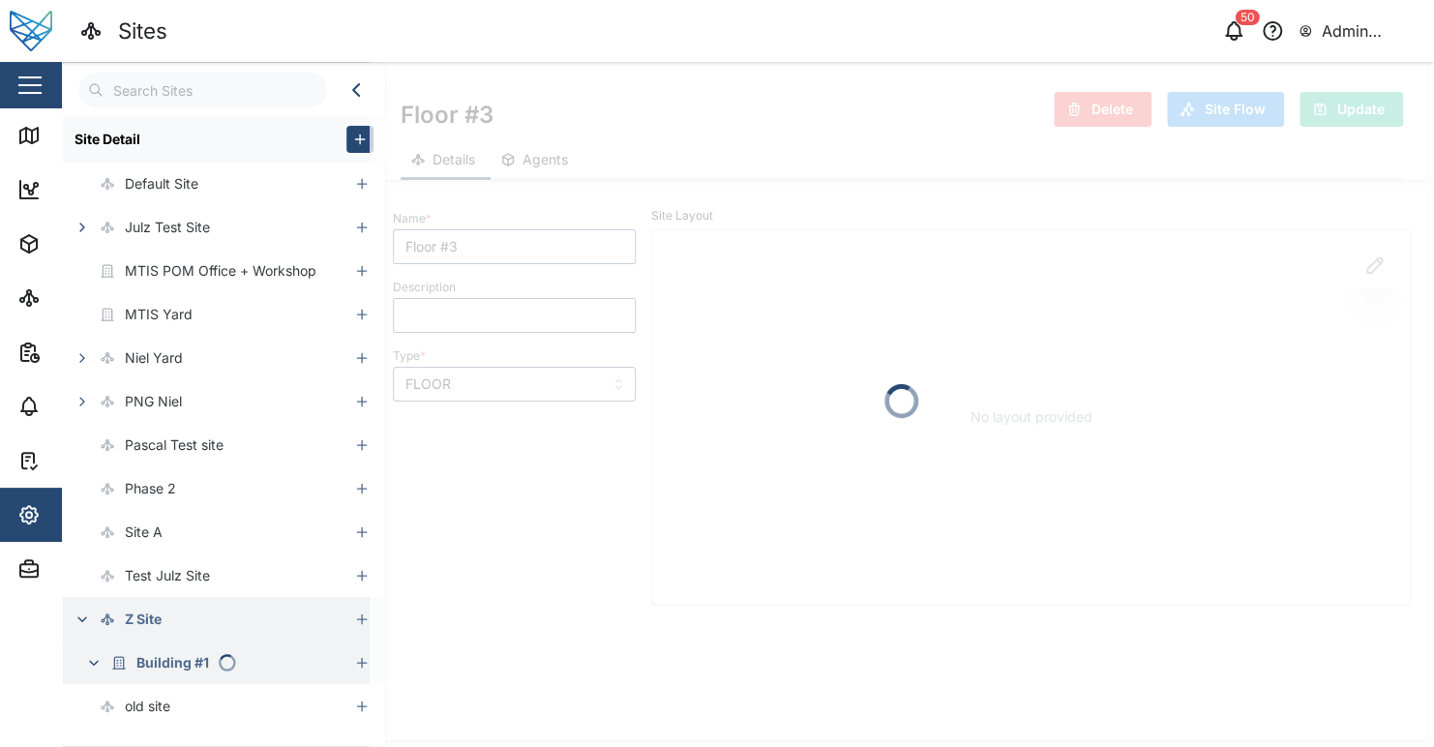
click at [86, 653] on button "button" at bounding box center [93, 662] width 27 height 27
type input "Building #1"
type input "Z Site - Building #1"
type input "BUILDING"
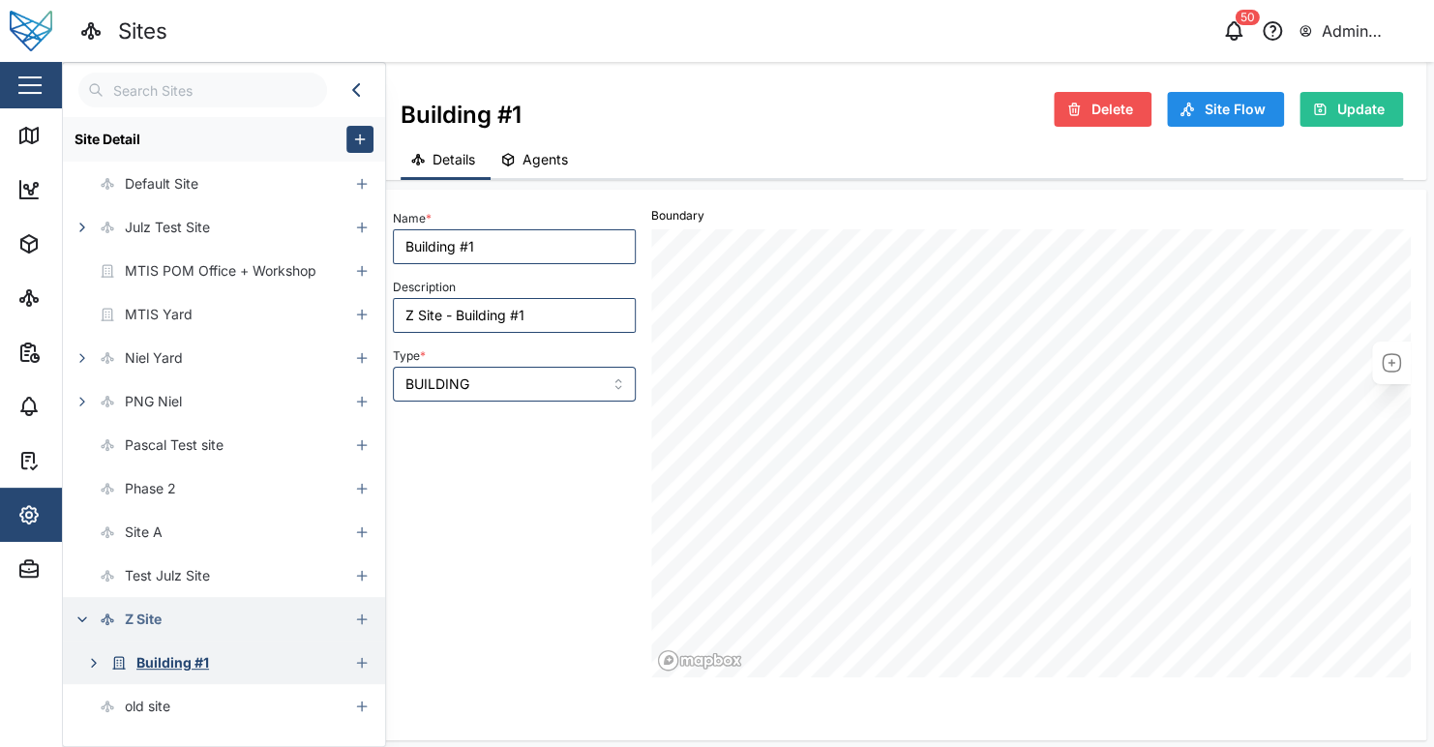
click at [95, 653] on button "button" at bounding box center [93, 662] width 27 height 27
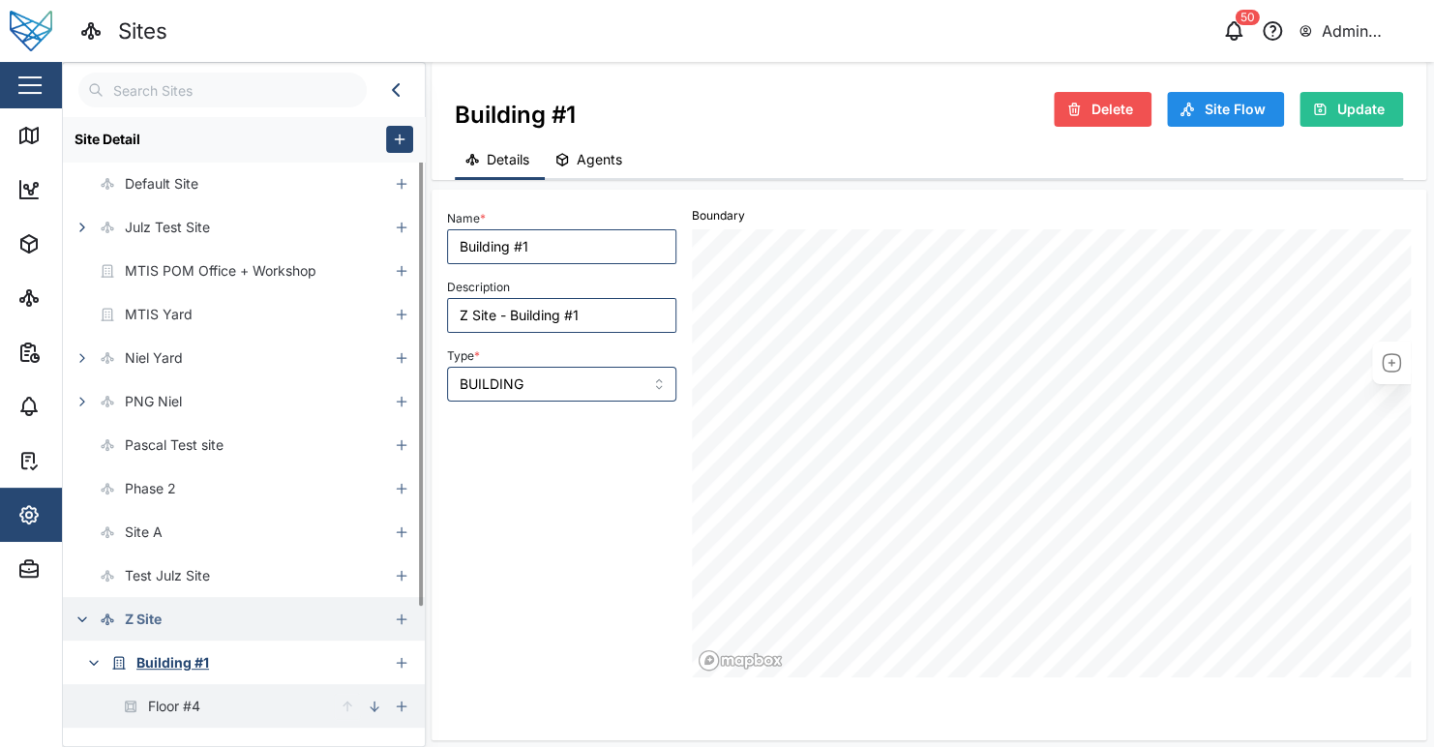
scroll to position [164, 0]
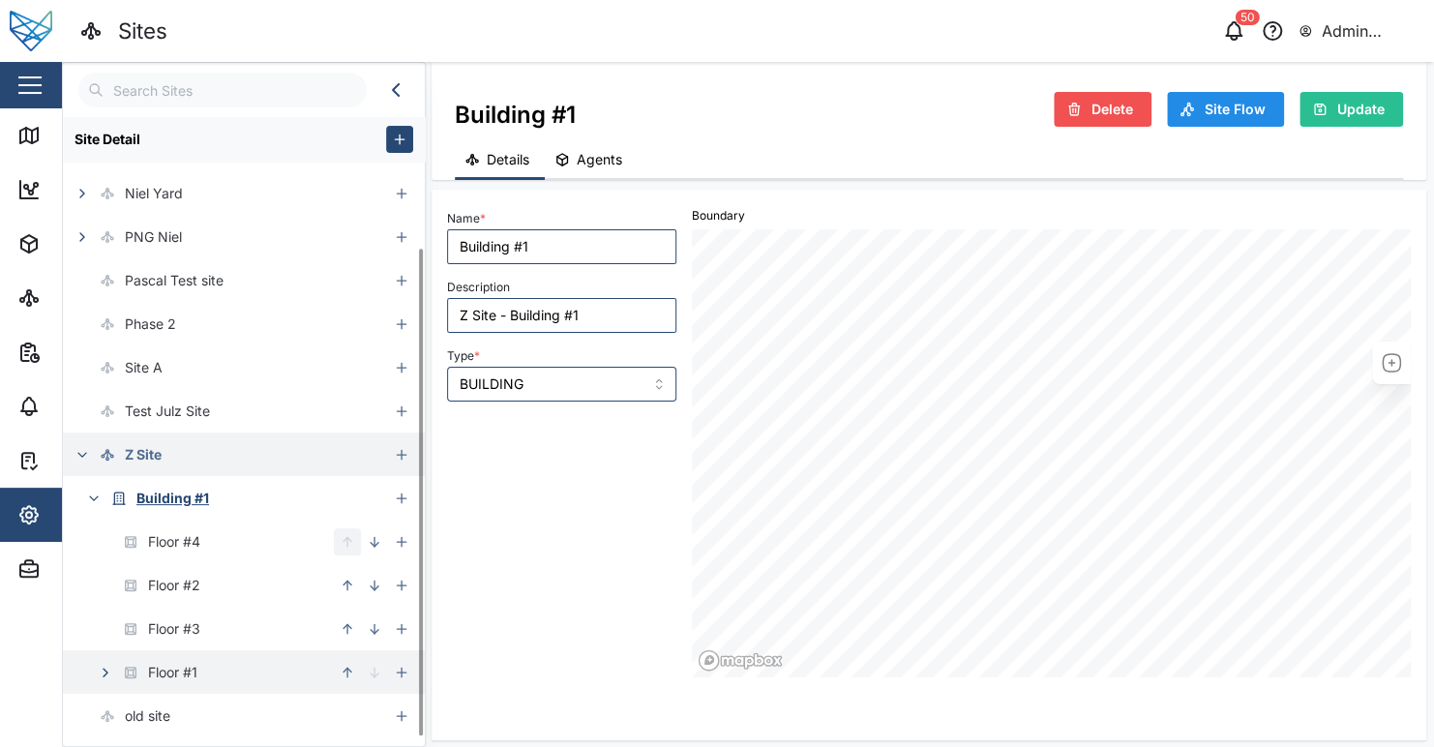
click at [115, 666] on button "button" at bounding box center [105, 672] width 27 height 27
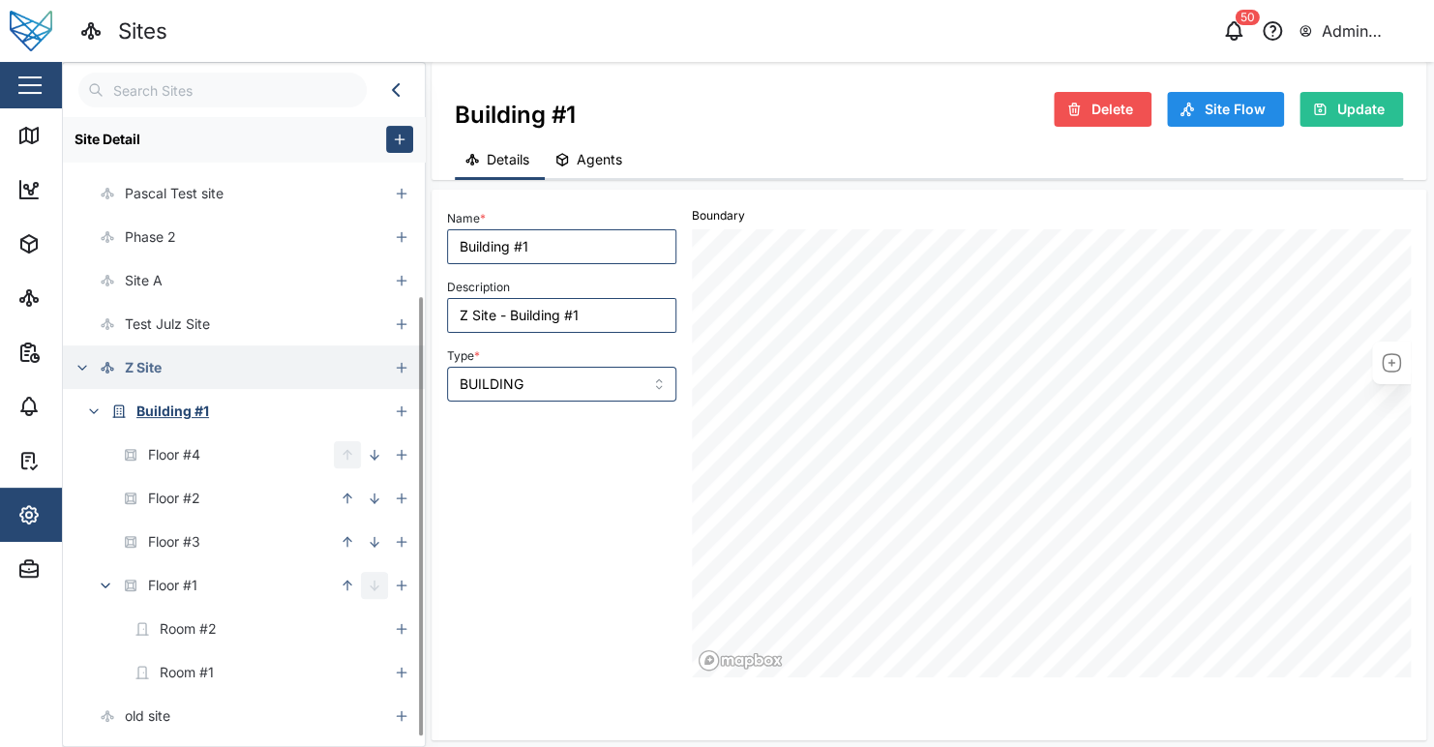
click at [517, 651] on div "Name * Building #1 Description Z Site - Building #1 Type * BUILDING" at bounding box center [561, 441] width 245 height 488
click at [344, 540] on icon "button" at bounding box center [347, 541] width 15 height 15
